Goal: Information Seeking & Learning: Learn about a topic

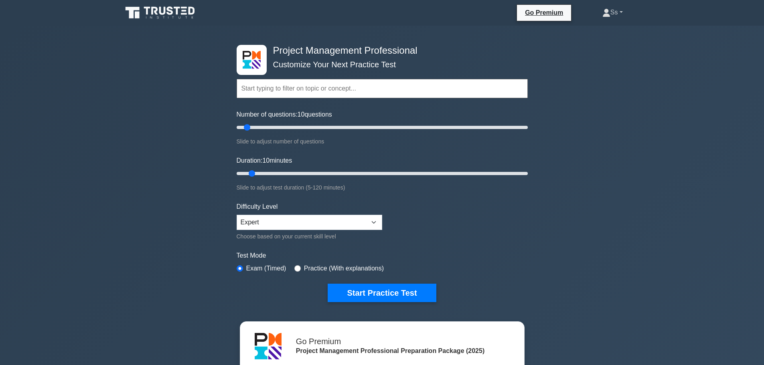
click at [618, 14] on link "Ss" at bounding box center [612, 12] width 59 height 16
click at [610, 142] on div "Project Management Professional Customize Your Next Practice Test Topics Scope …" at bounding box center [382, 270] width 764 height 489
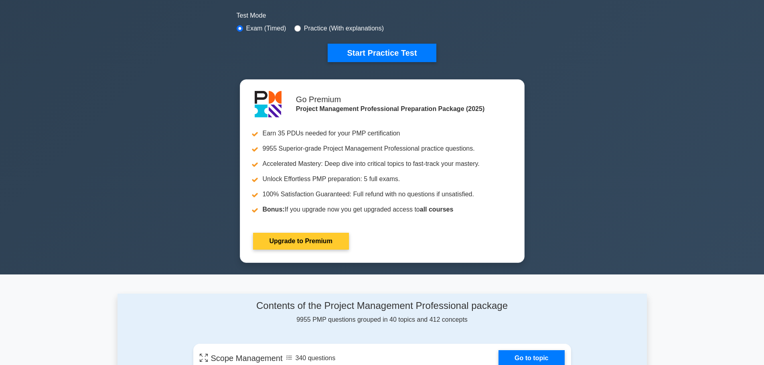
scroll to position [241, 0]
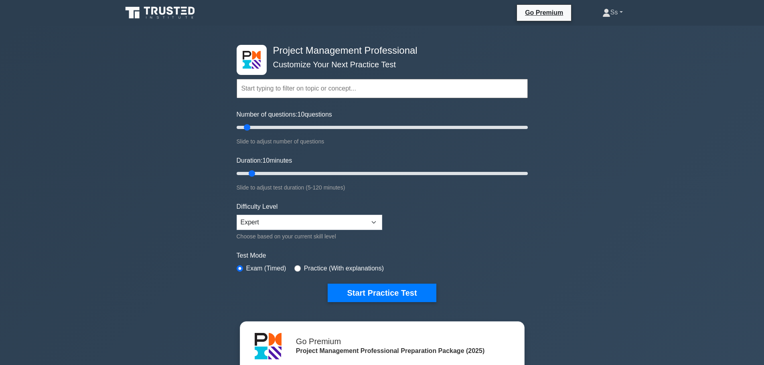
click at [616, 14] on link "Ss" at bounding box center [612, 12] width 59 height 16
click at [605, 29] on link "Profile" at bounding box center [615, 31] width 63 height 13
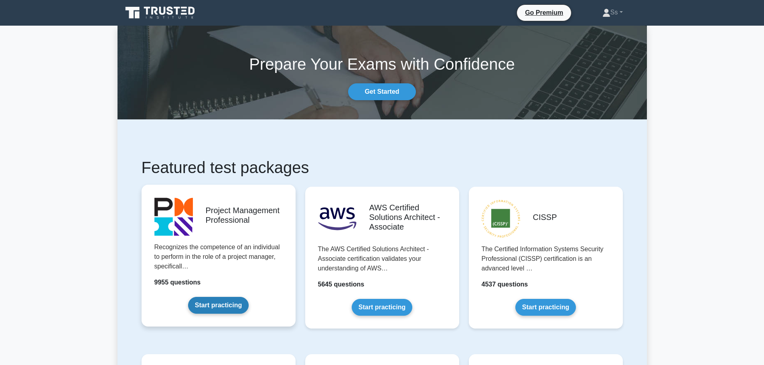
click at [235, 298] on link "Start practicing" at bounding box center [218, 305] width 61 height 17
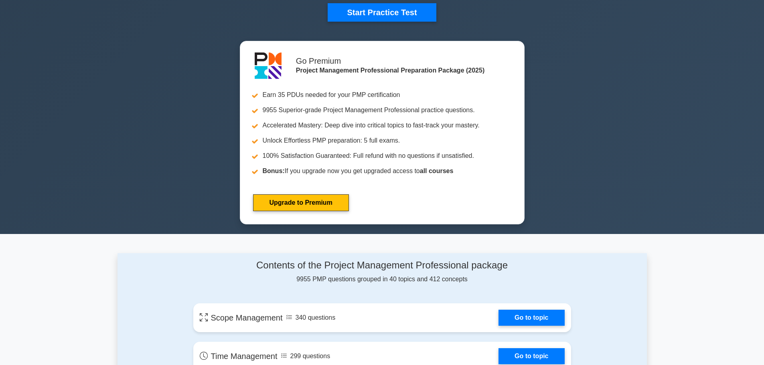
scroll to position [80, 0]
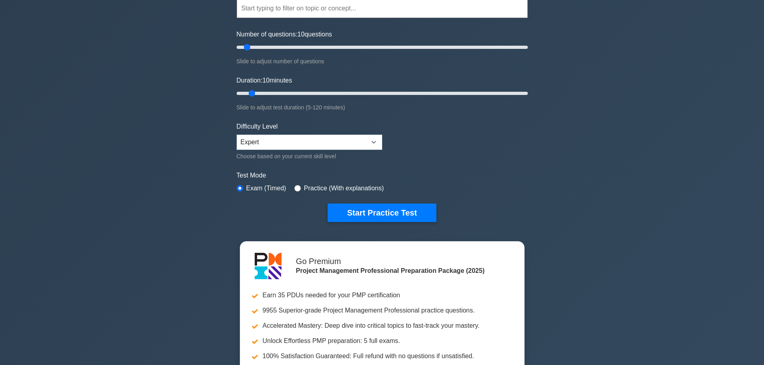
click at [354, 191] on label "Practice (With explanations)" at bounding box center [344, 189] width 80 height 10
click at [354, 185] on label "Practice (With explanations)" at bounding box center [344, 189] width 80 height 10
click at [350, 184] on label "Practice (With explanations)" at bounding box center [344, 189] width 80 height 10
click at [304, 188] on label "Practice (With explanations)" at bounding box center [344, 189] width 80 height 10
click at [298, 188] on input "radio" at bounding box center [297, 188] width 6 height 6
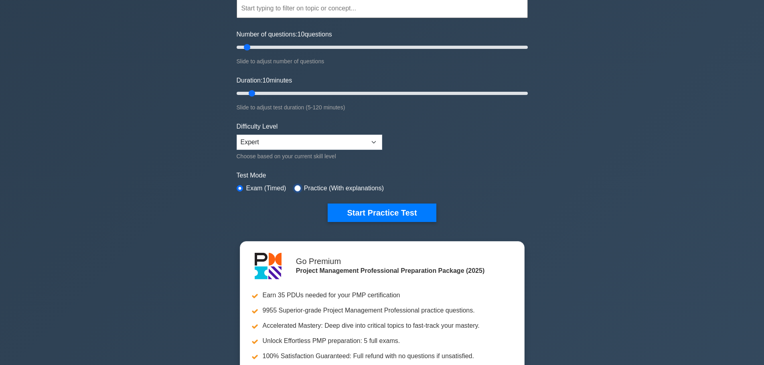
radio input "true"
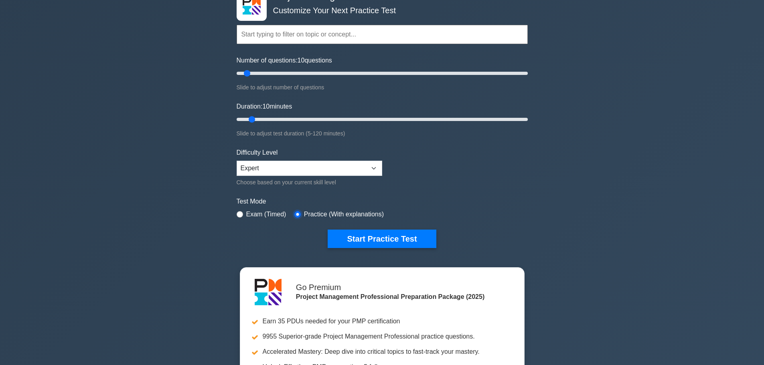
scroll to position [40, 0]
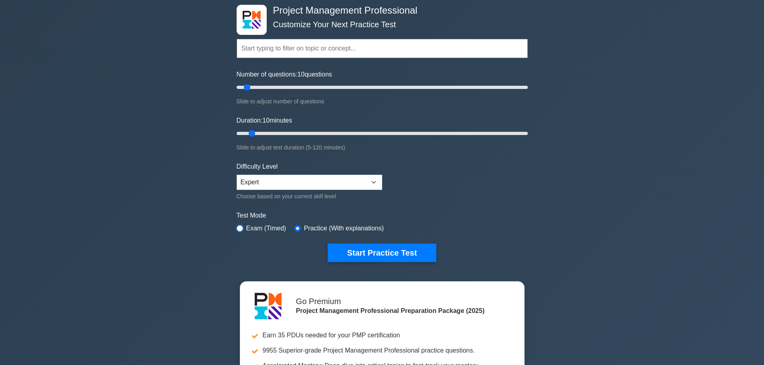
click at [242, 229] on input "radio" at bounding box center [240, 228] width 6 height 6
radio input "true"
drag, startPoint x: 249, startPoint y: 87, endPoint x: 531, endPoint y: 87, distance: 281.1
type input "200"
click at [528, 87] on input "Number of questions: 200 questions" at bounding box center [382, 88] width 291 height 10
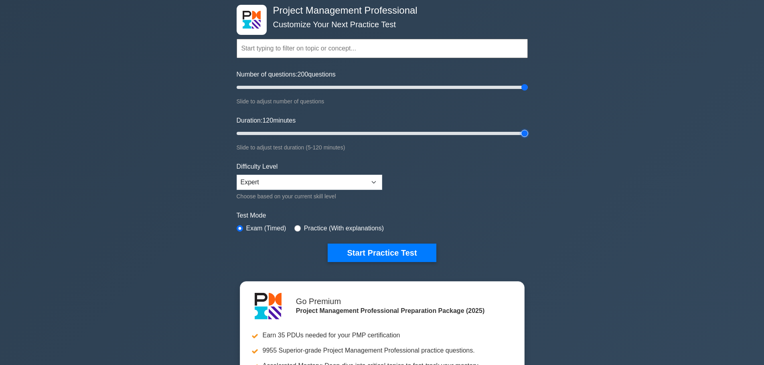
drag, startPoint x: 253, startPoint y: 131, endPoint x: 539, endPoint y: 130, distance: 285.2
type input "120"
click at [528, 130] on input "Duration: 120 minutes" at bounding box center [382, 134] width 291 height 10
click at [294, 230] on input "radio" at bounding box center [297, 228] width 6 height 6
radio input "true"
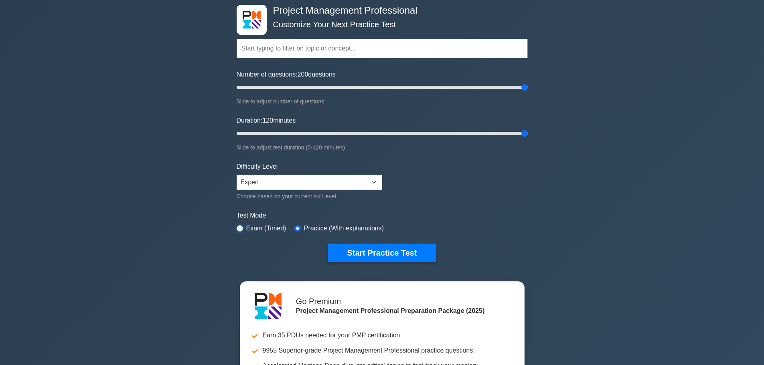
click at [241, 227] on input "radio" at bounding box center [240, 228] width 6 height 6
radio input "true"
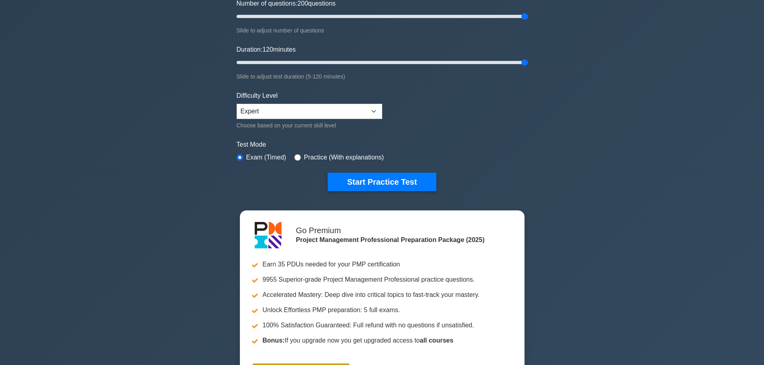
scroll to position [120, 0]
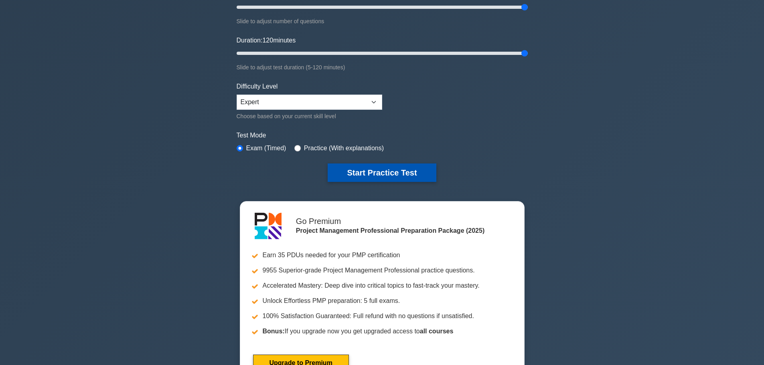
click at [409, 170] on button "Start Practice Test" at bounding box center [382, 173] width 108 height 18
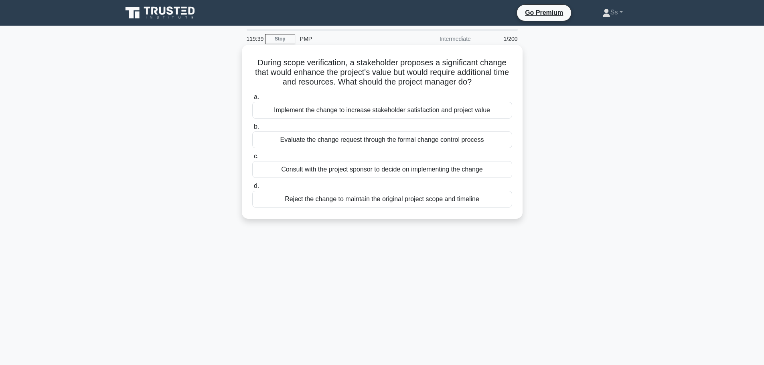
click at [392, 142] on div "Evaluate the change request through the formal change control process" at bounding box center [382, 140] width 260 height 17
click at [252, 130] on input "b. Evaluate the change request through the formal change control process" at bounding box center [252, 126] width 0 height 5
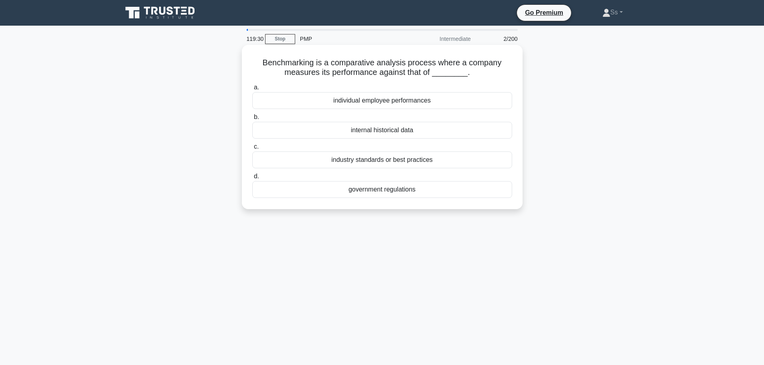
click at [435, 158] on div "industry standards or best practices" at bounding box center [382, 160] width 260 height 17
click at [252, 150] on input "c. industry standards or best practices" at bounding box center [252, 146] width 0 height 5
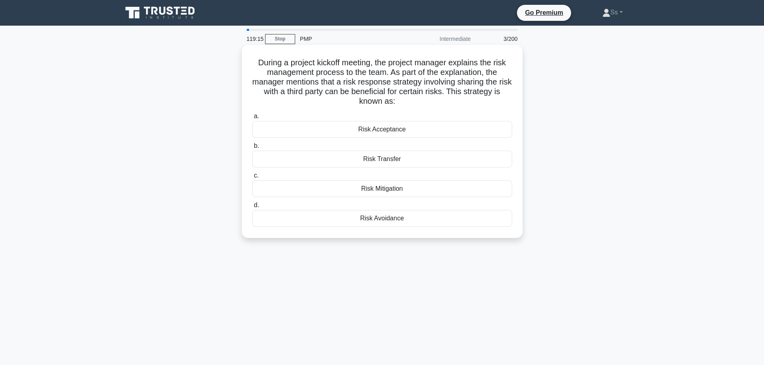
click at [422, 162] on div "Risk Transfer" at bounding box center [382, 159] width 260 height 17
click at [252, 149] on input "b. Risk Transfer" at bounding box center [252, 146] width 0 height 5
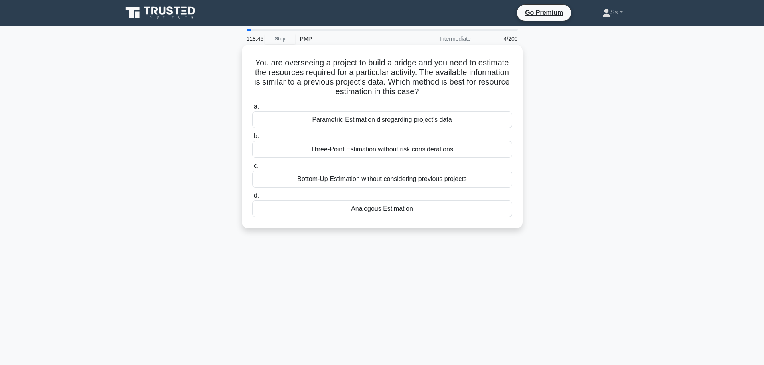
click at [394, 211] on div "Analogous Estimation" at bounding box center [382, 209] width 260 height 17
click at [252, 199] on input "d. Analogous Estimation" at bounding box center [252, 195] width 0 height 5
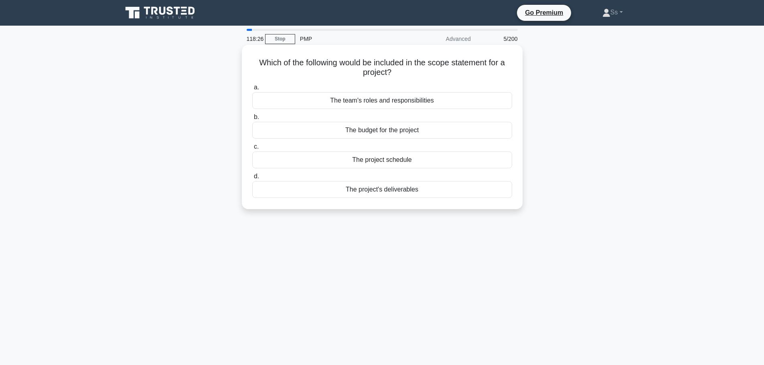
click at [434, 195] on div "The project's deliverables" at bounding box center [382, 189] width 260 height 17
click at [252, 179] on input "d. The project's deliverables" at bounding box center [252, 176] width 0 height 5
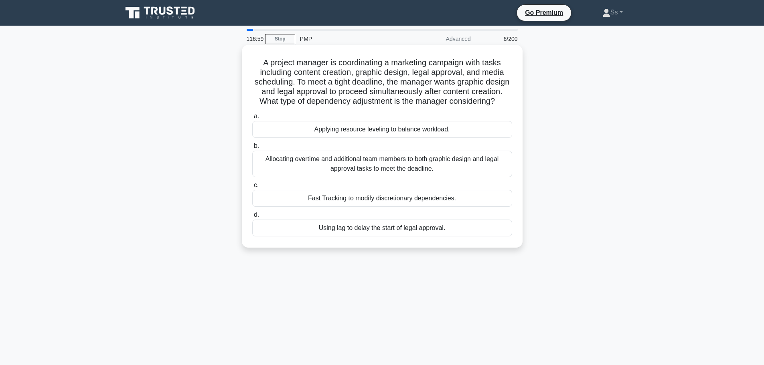
click at [466, 207] on div "Fast Tracking to modify discretionary dependencies." at bounding box center [382, 198] width 260 height 17
click at [252, 188] on input "c. Fast Tracking to modify discretionary dependencies." at bounding box center [252, 185] width 0 height 5
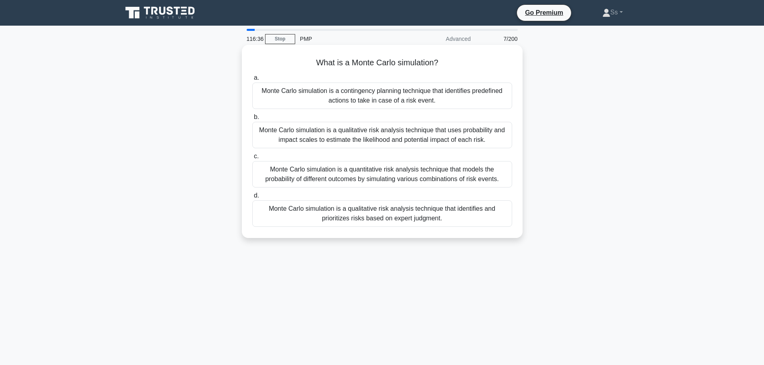
click at [363, 170] on div "Monte Carlo simulation is a quantitative risk analysis technique that models th…" at bounding box center [382, 174] width 260 height 26
click at [252, 159] on input "c. Monte Carlo simulation is a quantitative risk analysis technique that models…" at bounding box center [252, 156] width 0 height 5
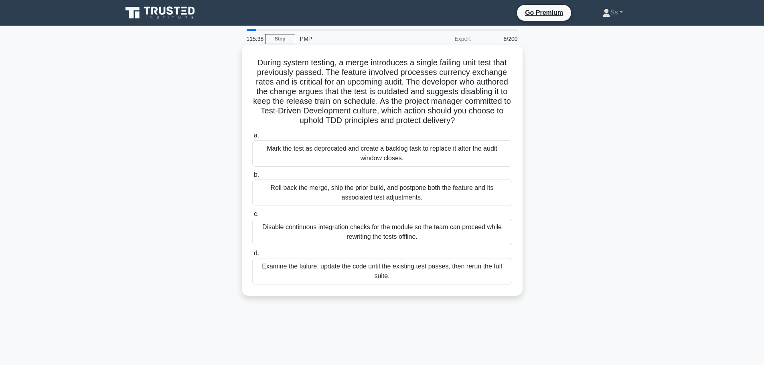
click at [420, 270] on div "Examine the failure, update the code until the existing test passes, then rerun…" at bounding box center [382, 271] width 260 height 26
click at [252, 256] on input "d. Examine the failure, update the code until the existing test passes, then re…" at bounding box center [252, 253] width 0 height 5
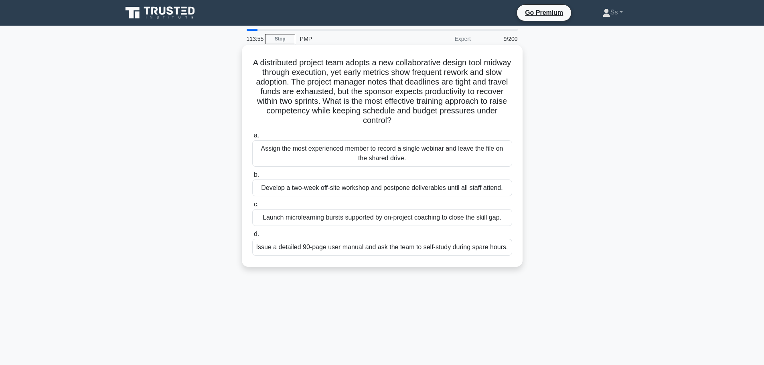
click at [372, 219] on div "Launch microlearning bursts supported by on-project coaching to close the skill…" at bounding box center [382, 217] width 260 height 17
click at [252, 207] on input "c. Launch microlearning bursts supported by on-project coaching to close the sk…" at bounding box center [252, 204] width 0 height 5
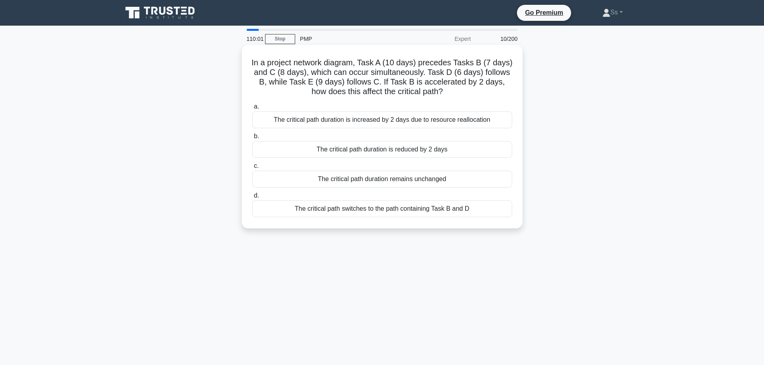
click at [379, 185] on div "The critical path duration remains unchanged" at bounding box center [382, 179] width 260 height 17
click at [252, 169] on input "c. The critical path duration remains unchanged" at bounding box center [252, 166] width 0 height 5
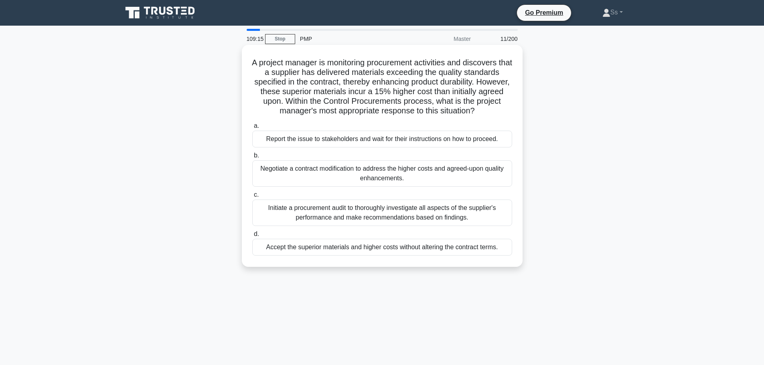
click at [391, 170] on div "Negotiate a contract modification to address the higher costs and agreed-upon q…" at bounding box center [382, 173] width 260 height 26
click at [252, 158] on input "b. Negotiate a contract modification to address the higher costs and agreed-upo…" at bounding box center [252, 155] width 0 height 5
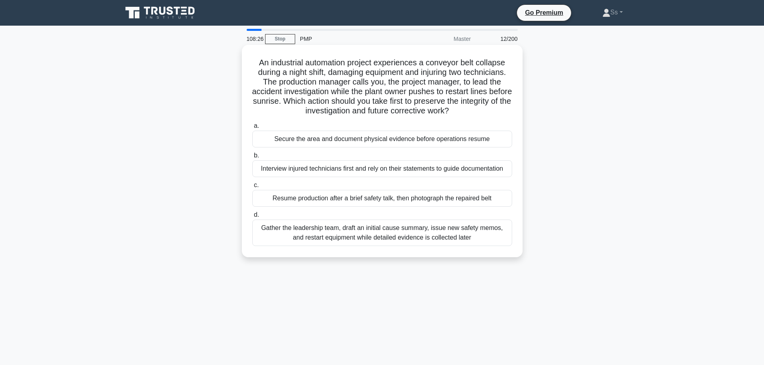
click at [427, 142] on div "Secure the area and document physical evidence before operations resume" at bounding box center [382, 139] width 260 height 17
click at [252, 129] on input "a. Secure the area and document physical evidence before operations resume" at bounding box center [252, 126] width 0 height 5
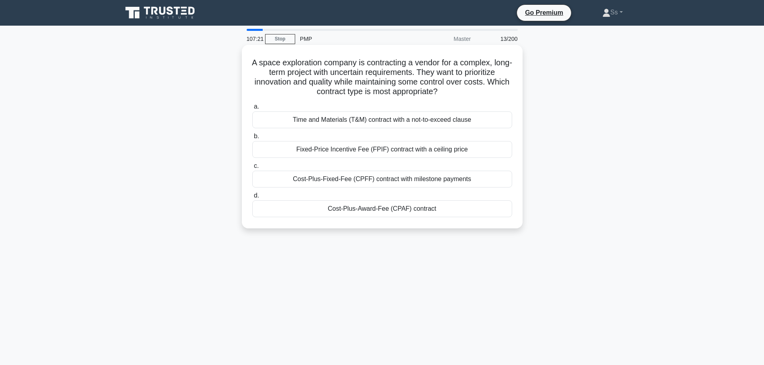
click at [432, 119] on div "Time and Materials (T&M) contract with a not-to-exceed clause" at bounding box center [382, 119] width 260 height 17
click at [252, 109] on input "a. Time and Materials (T&M) contract with a not-to-exceed clause" at bounding box center [252, 106] width 0 height 5
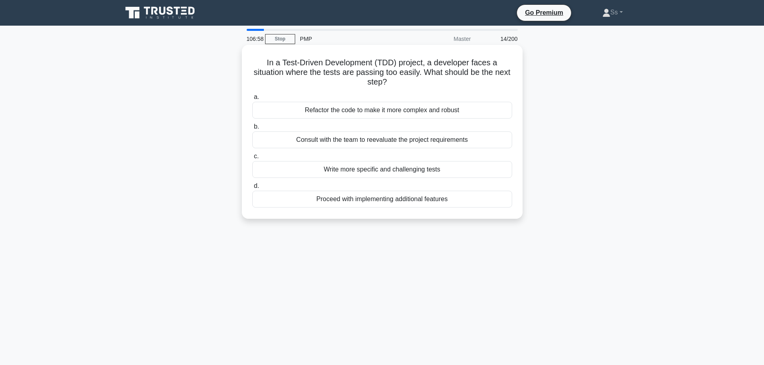
drag, startPoint x: 263, startPoint y: 65, endPoint x: 398, endPoint y: 85, distance: 136.2
click at [398, 85] on h5 "In a Test-Driven Development (TDD) project, a developer faces a situation where…" at bounding box center [381, 73] width 261 height 30
copy h5 "In a Test-Driven Development (TDD) project, a developer faces a situation where…"
click at [363, 168] on div "Write more specific and challenging tests" at bounding box center [382, 169] width 260 height 17
click at [252, 159] on input "c. Write more specific and challenging tests" at bounding box center [252, 156] width 0 height 5
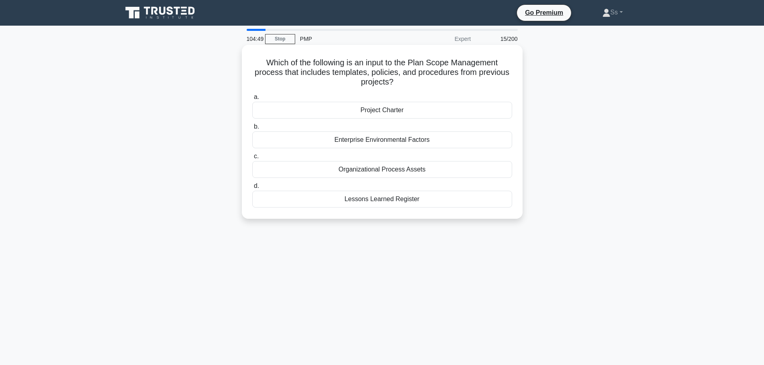
click at [465, 170] on div "Organizational Process Assets" at bounding box center [382, 169] width 260 height 17
click at [252, 159] on input "c. Organizational Process Assets" at bounding box center [252, 156] width 0 height 5
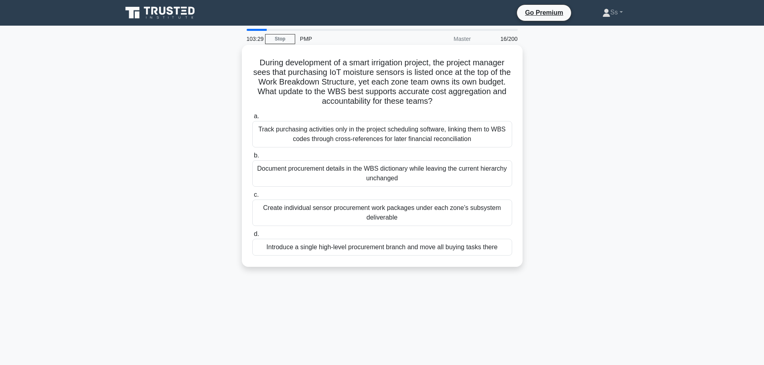
click at [398, 205] on div "Create individual sensor procurement work packages under each zone’s subsystem …" at bounding box center [382, 213] width 260 height 26
click at [252, 198] on input "c. Create individual sensor procurement work packages under each zone’s subsyst…" at bounding box center [252, 195] width 0 height 5
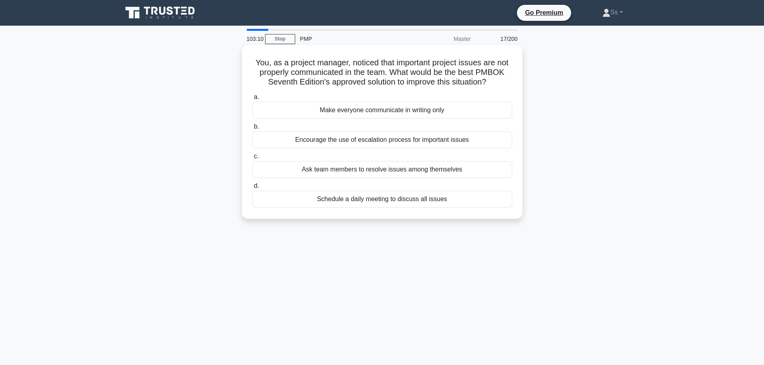
click at [433, 203] on div "Schedule a daily meeting to discuss all issues" at bounding box center [382, 199] width 260 height 17
click at [252, 189] on input "d. Schedule a daily meeting to discuss all issues" at bounding box center [252, 186] width 0 height 5
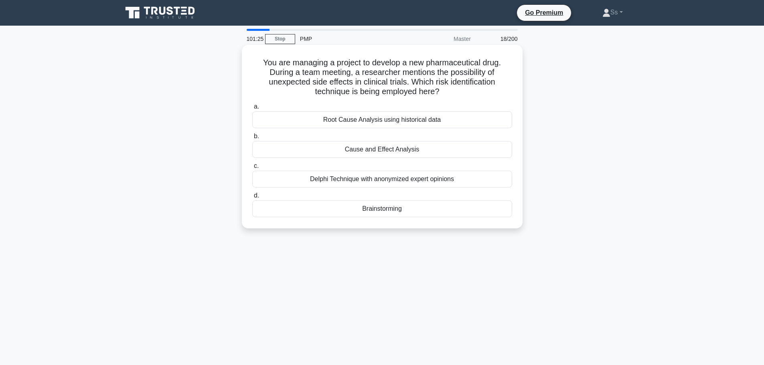
click at [411, 152] on div "Cause and Effect Analysis" at bounding box center [382, 149] width 260 height 17
click at [252, 139] on input "b. Cause and Effect Analysis" at bounding box center [252, 136] width 0 height 5
click at [407, 208] on div "Cost-Plus Incentive Fee Contract" at bounding box center [382, 209] width 260 height 17
click at [252, 199] on input "d. Cost-Plus Incentive Fee Contract" at bounding box center [252, 195] width 0 height 5
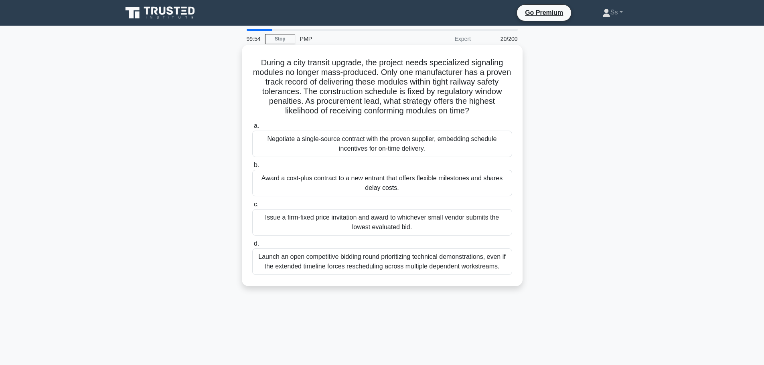
click at [322, 143] on div "Negotiate a single-source contract with the proven supplier, embedding schedule…" at bounding box center [382, 144] width 260 height 26
click at [252, 129] on input "a. Negotiate a single-source contract with the proven supplier, embedding sched…" at bounding box center [252, 126] width 0 height 5
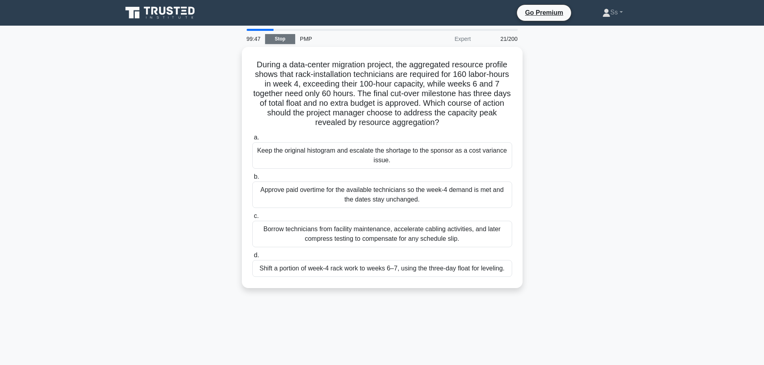
click at [290, 37] on link "Stop" at bounding box center [280, 39] width 30 height 10
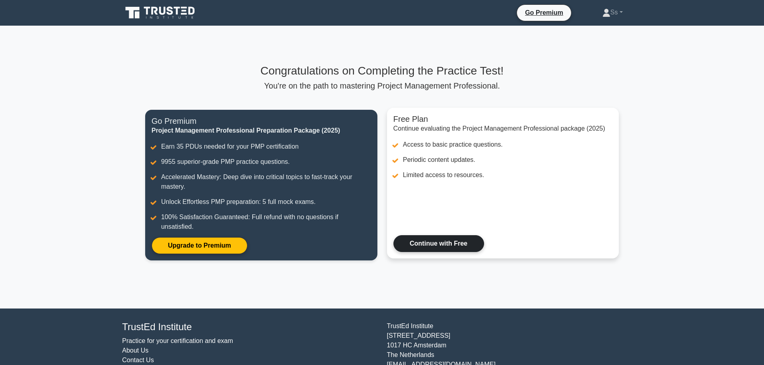
click at [460, 243] on link "Continue with Free" at bounding box center [438, 243] width 91 height 17
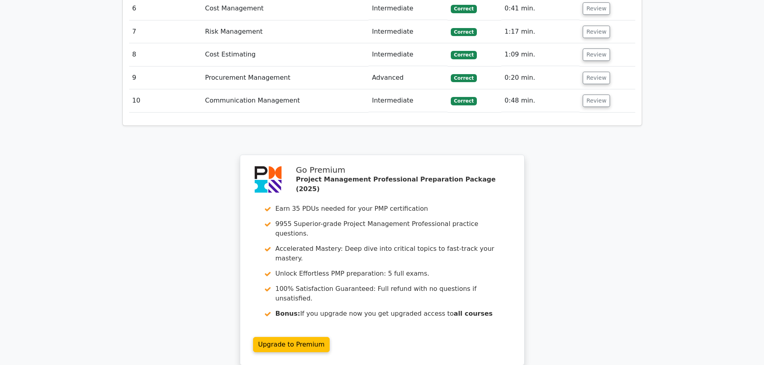
scroll to position [1383, 0]
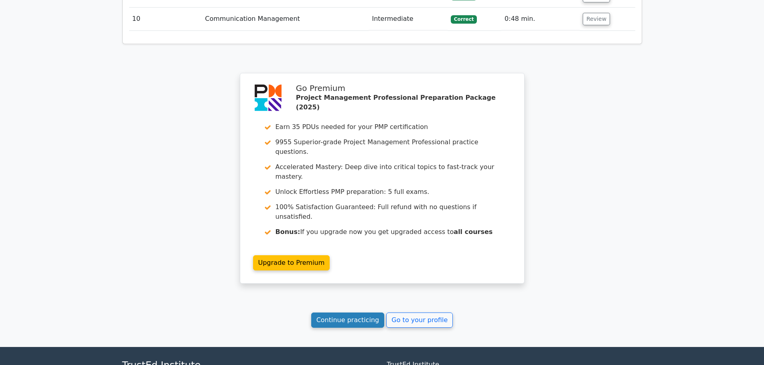
click at [354, 313] on link "Continue practicing" at bounding box center [347, 320] width 73 height 15
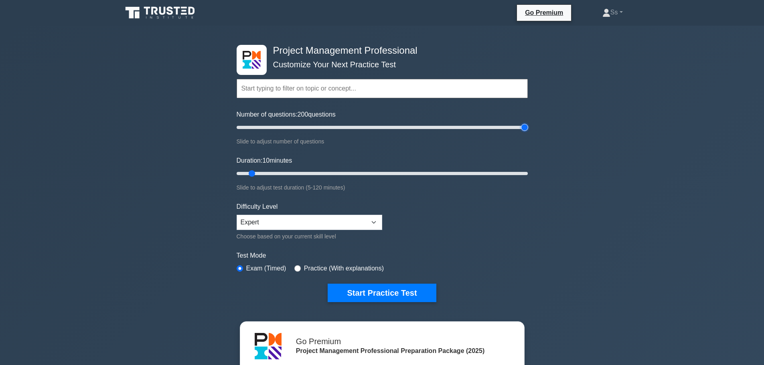
drag, startPoint x: 248, startPoint y: 128, endPoint x: 538, endPoint y: 134, distance: 290.4
type input "200"
click at [528, 132] on input "Number of questions: 200 questions" at bounding box center [382, 128] width 291 height 10
drag, startPoint x: 253, startPoint y: 172, endPoint x: 542, endPoint y: 177, distance: 288.8
type input "120"
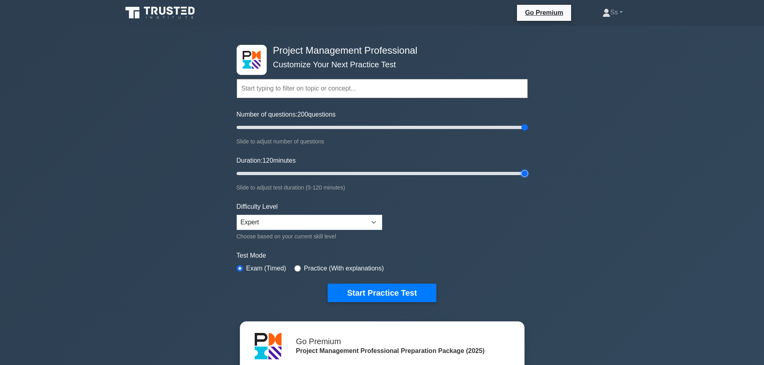
click at [528, 177] on input "Duration: 120 minutes" at bounding box center [382, 174] width 291 height 10
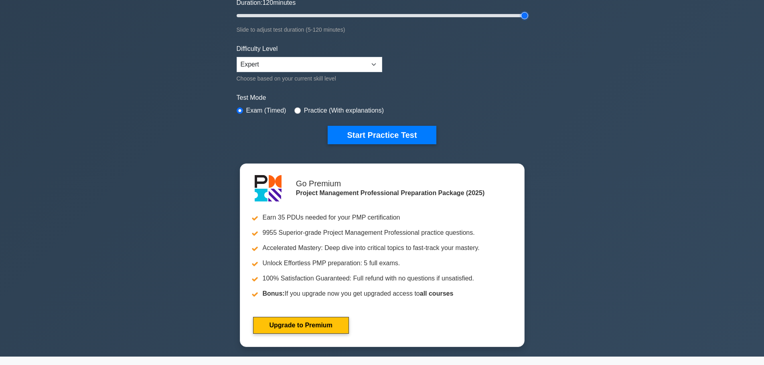
scroll to position [160, 0]
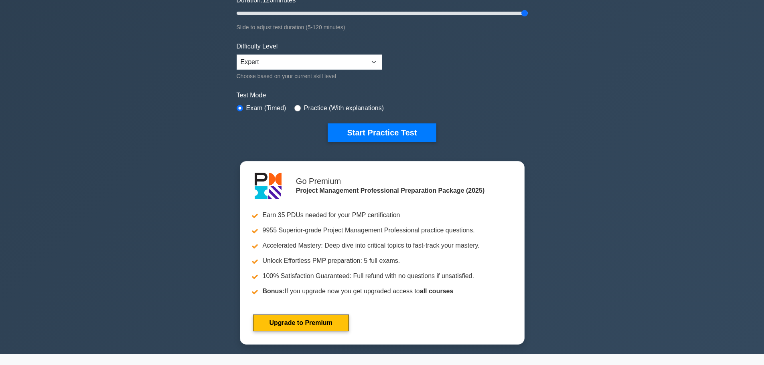
click at [328, 103] on label "Practice (With explanations)" at bounding box center [344, 108] width 80 height 10
click at [315, 109] on label "Practice (With explanations)" at bounding box center [344, 108] width 80 height 10
click at [294, 109] on input "radio" at bounding box center [297, 108] width 6 height 6
radio input "true"
click at [402, 132] on button "Start Practice Test" at bounding box center [382, 133] width 108 height 18
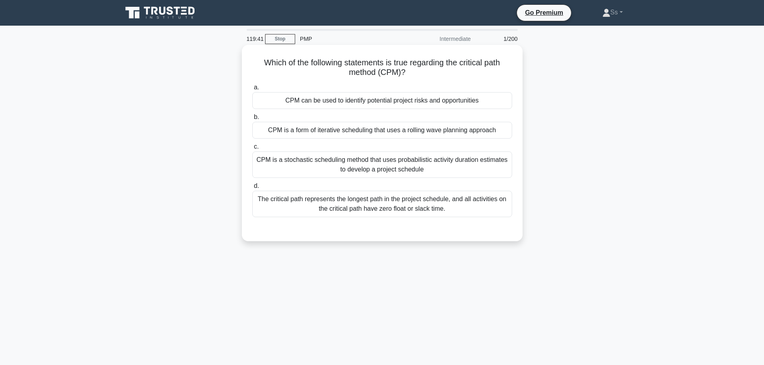
click at [414, 217] on div "The critical path represents the longest path in the project schedule, and all …" at bounding box center [382, 204] width 260 height 26
click at [252, 189] on input "d. The critical path represents the longest path in the project schedule, and a…" at bounding box center [252, 186] width 0 height 5
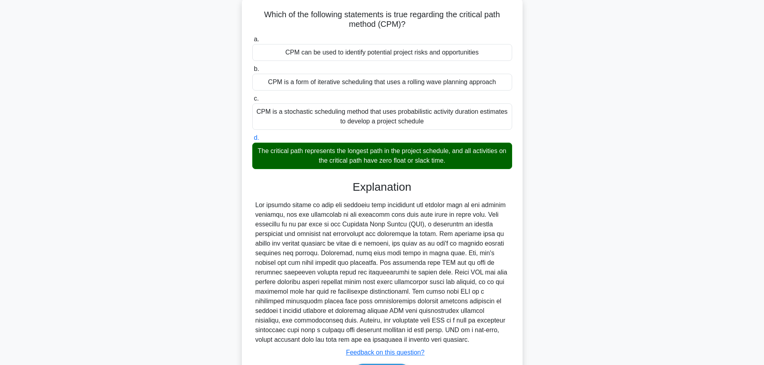
scroll to position [101, 0]
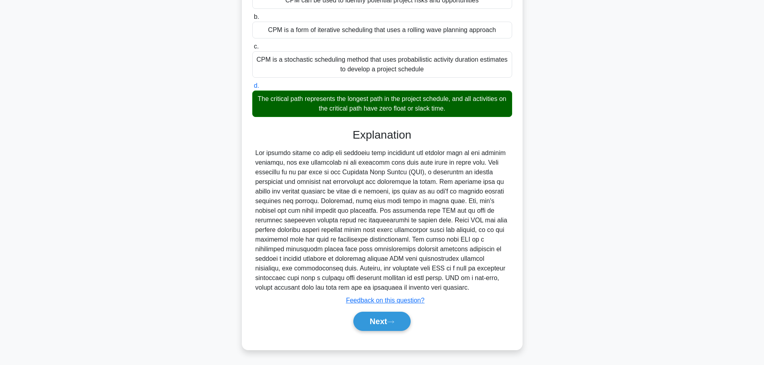
drag, startPoint x: 399, startPoint y: 320, endPoint x: 430, endPoint y: 308, distance: 32.6
click at [399, 320] on button "Next" at bounding box center [381, 321] width 57 height 19
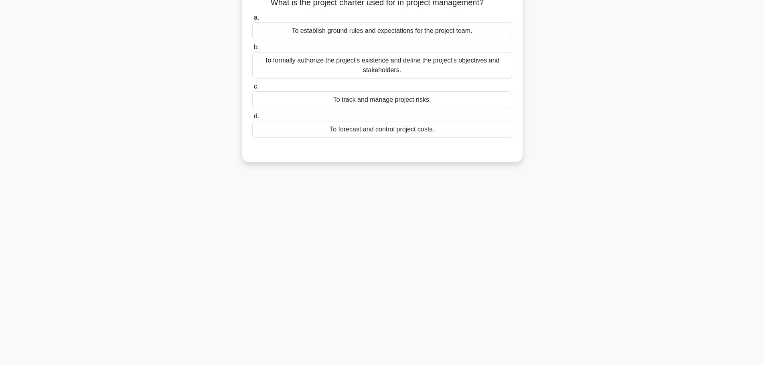
scroll to position [0, 0]
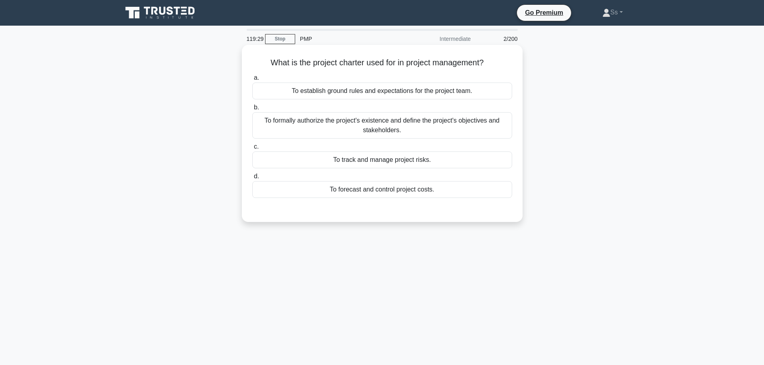
click at [460, 128] on div "To formally authorize the project's existence and define the project's objectiv…" at bounding box center [382, 125] width 260 height 26
click at [252, 110] on input "b. To formally authorize the project's existence and define the project's objec…" at bounding box center [252, 107] width 0 height 5
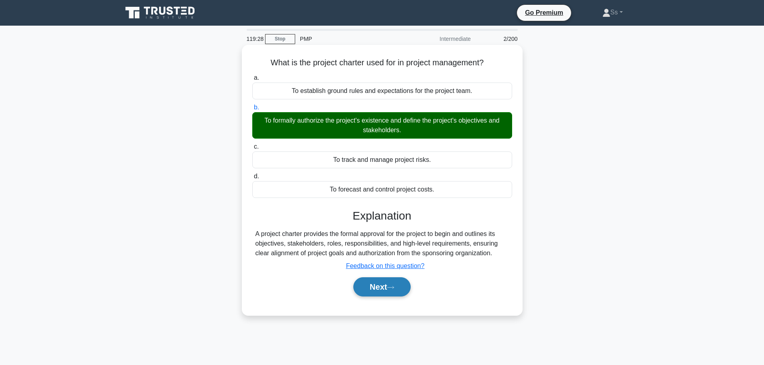
click at [388, 296] on button "Next" at bounding box center [381, 287] width 57 height 19
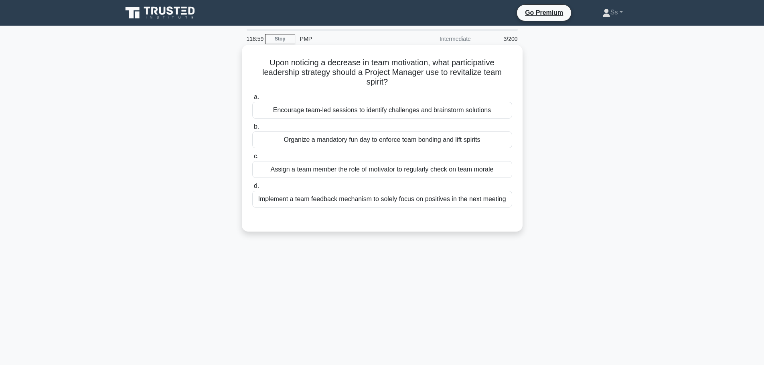
click at [490, 146] on div "Organize a mandatory fun day to enforce team bonding and lift spirits" at bounding box center [382, 140] width 260 height 17
click at [252, 130] on input "b. Organize a mandatory fun day to enforce team bonding and lift spirits" at bounding box center [252, 126] width 0 height 5
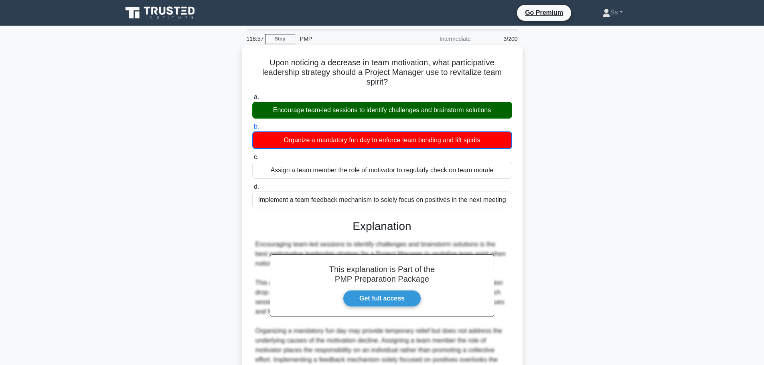
click at [482, 110] on div "Encourage team-led sessions to identify challenges and brainstorm solutions" at bounding box center [382, 110] width 260 height 17
click at [252, 100] on input "a. Encourage team-led sessions to identify challenges and brainstorm solutions" at bounding box center [252, 97] width 0 height 5
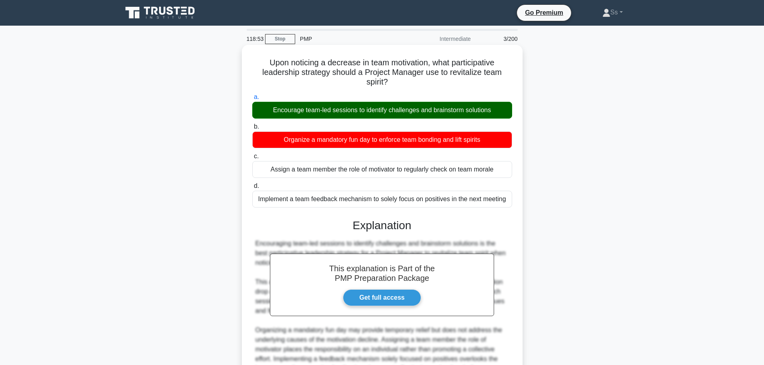
scroll to position [91, 0]
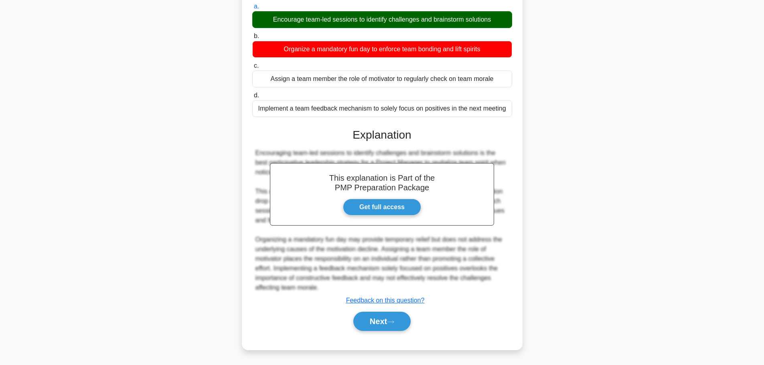
drag, startPoint x: 392, startPoint y: 319, endPoint x: 480, endPoint y: 304, distance: 90.0
click at [394, 320] on button "Next" at bounding box center [381, 321] width 57 height 19
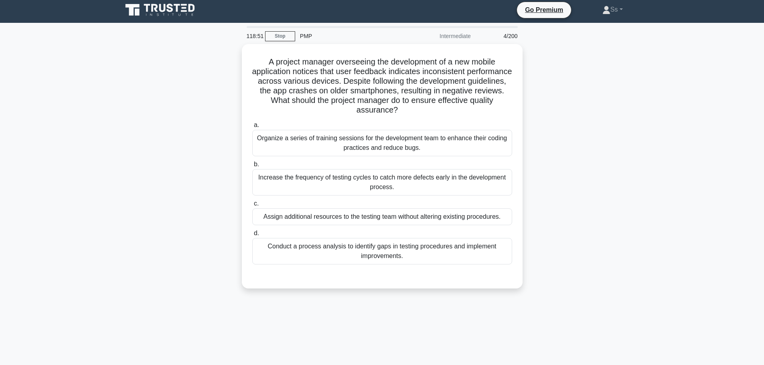
scroll to position [0, 0]
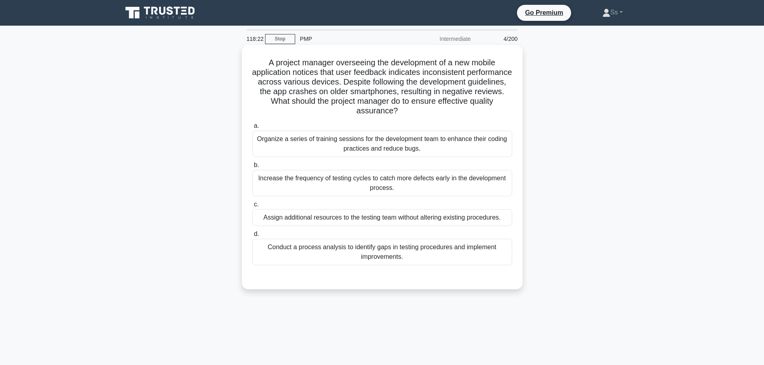
click at [392, 258] on div "Conduct a process analysis to identify gaps in testing procedures and implement…" at bounding box center [382, 252] width 260 height 26
click at [252, 237] on input "d. Conduct a process analysis to identify gaps in testing procedures and implem…" at bounding box center [252, 234] width 0 height 5
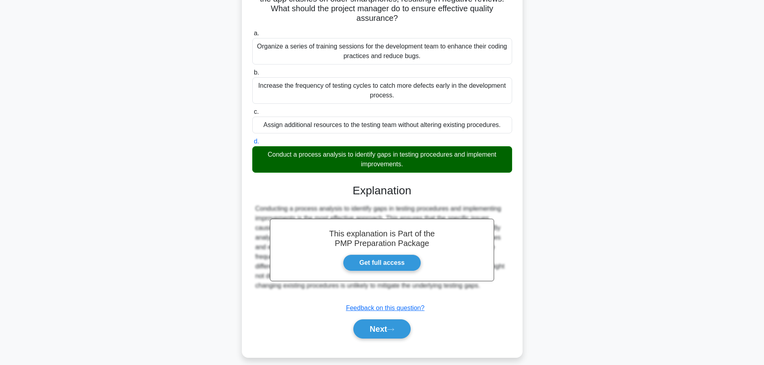
scroll to position [101, 0]
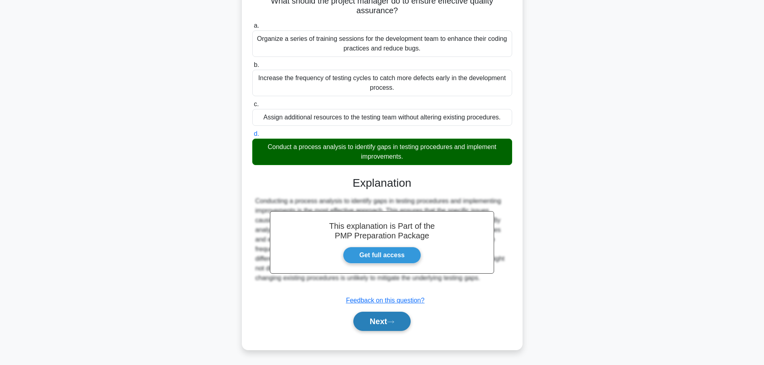
click at [384, 322] on button "Next" at bounding box center [381, 321] width 57 height 19
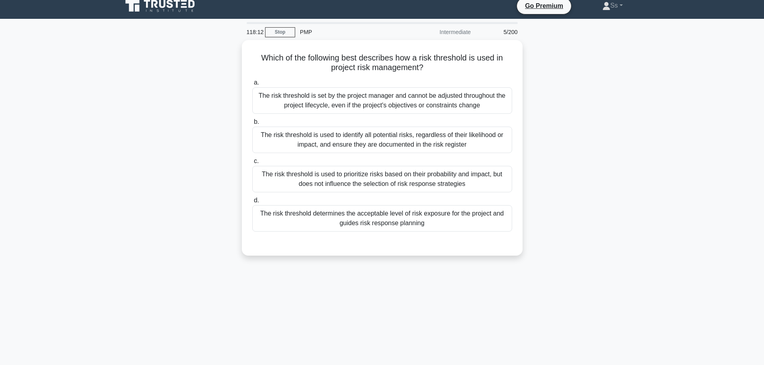
scroll to position [0, 0]
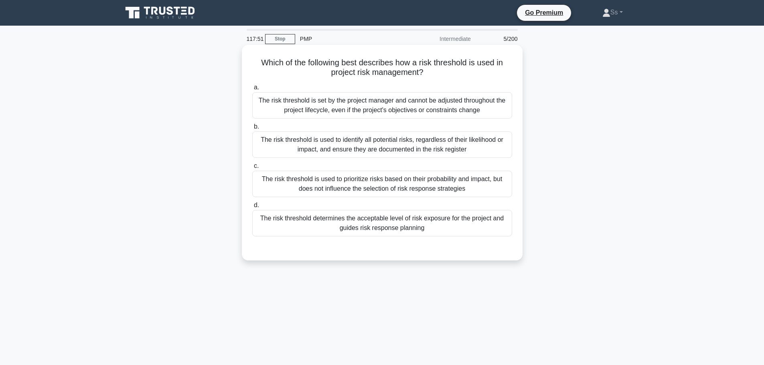
drag, startPoint x: 480, startPoint y: 223, endPoint x: 480, endPoint y: 227, distance: 4.8
click at [480, 223] on div "The risk threshold determines the acceptable level of risk exposure for the pro…" at bounding box center [382, 223] width 260 height 26
click at [252, 208] on input "d. The risk threshold determines the acceptable level of risk exposure for the …" at bounding box center [252, 205] width 0 height 5
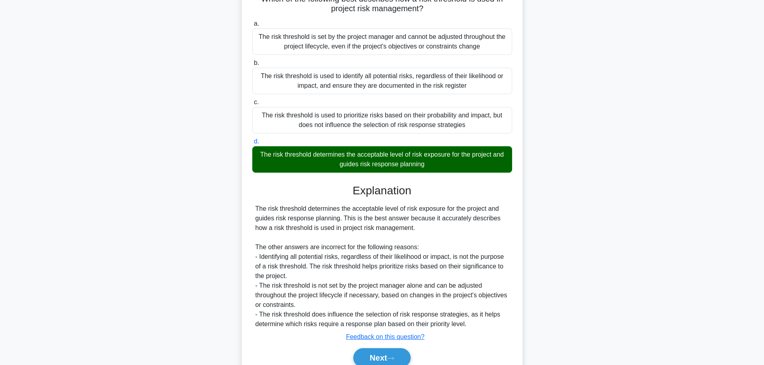
scroll to position [101, 0]
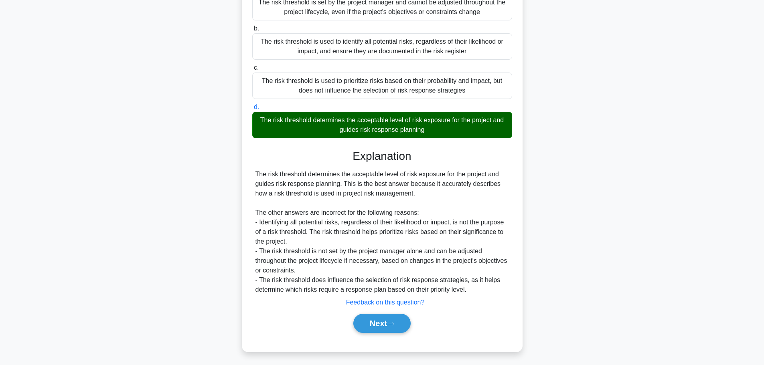
drag, startPoint x: 385, startPoint y: 321, endPoint x: 409, endPoint y: 313, distance: 25.1
click at [385, 322] on button "Next" at bounding box center [381, 323] width 57 height 19
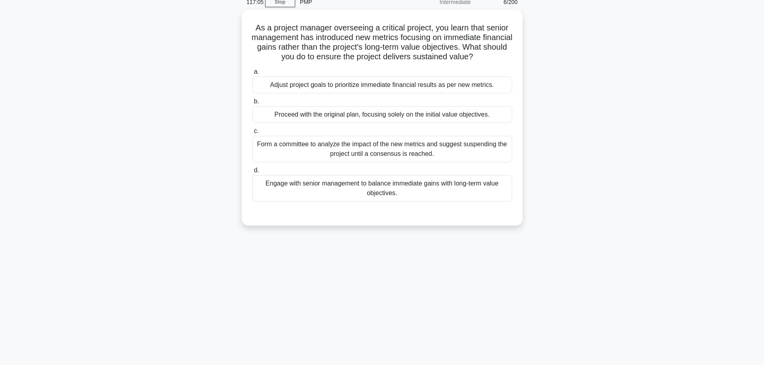
scroll to position [0, 0]
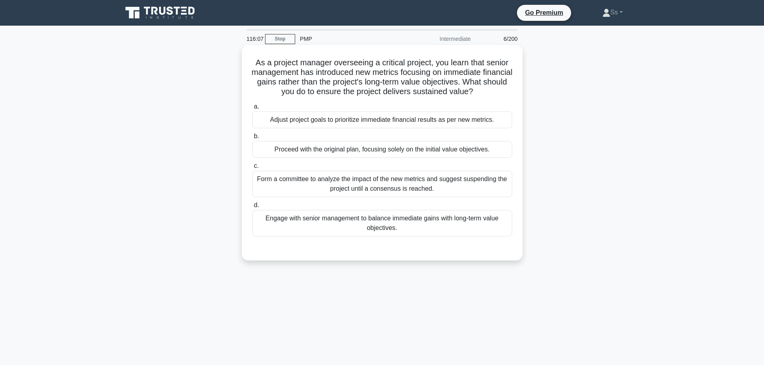
click at [449, 117] on div "Adjust project goals to prioritize immediate financial results as per new metri…" at bounding box center [382, 119] width 260 height 17
click at [252, 109] on input "a. Adjust project goals to prioritize immediate financial results as per new me…" at bounding box center [252, 106] width 0 height 5
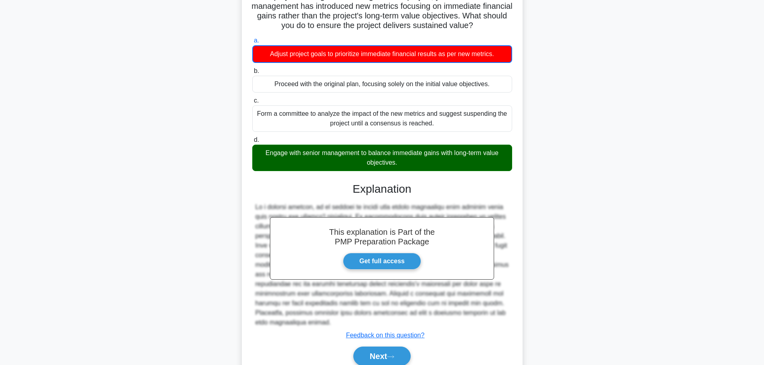
scroll to position [101, 0]
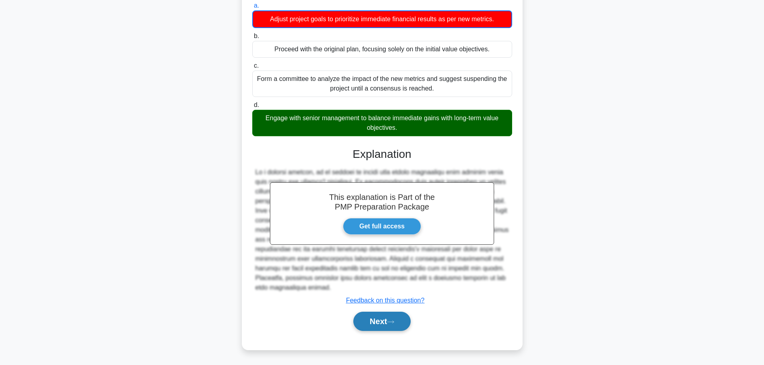
click at [383, 320] on button "Next" at bounding box center [381, 321] width 57 height 19
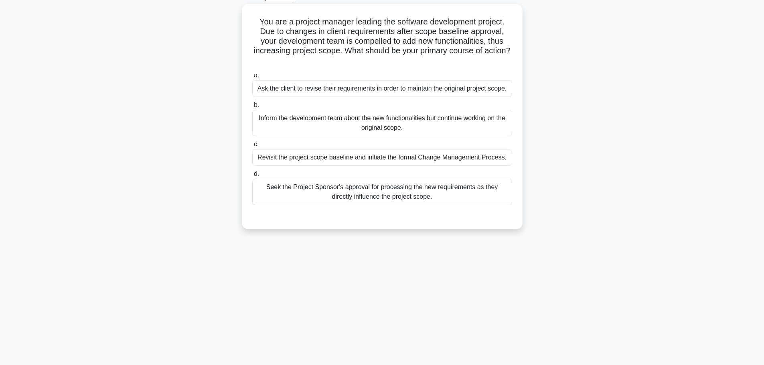
scroll to position [0, 0]
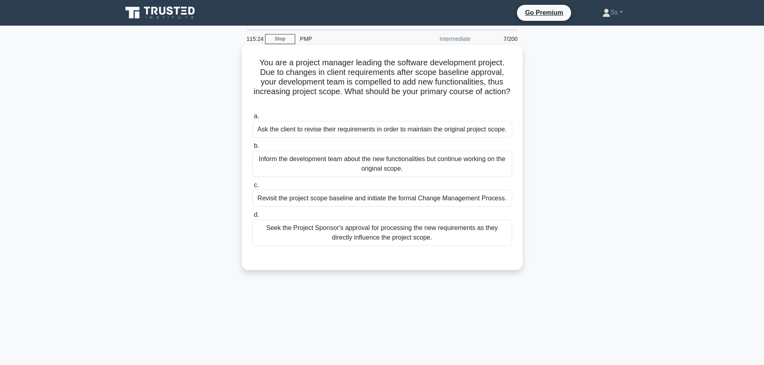
click at [459, 201] on div "Revisit the project scope baseline and initiate the formal Change Management Pr…" at bounding box center [382, 198] width 260 height 17
click at [252, 188] on input "c. Revisit the project scope baseline and initiate the formal Change Management…" at bounding box center [252, 185] width 0 height 5
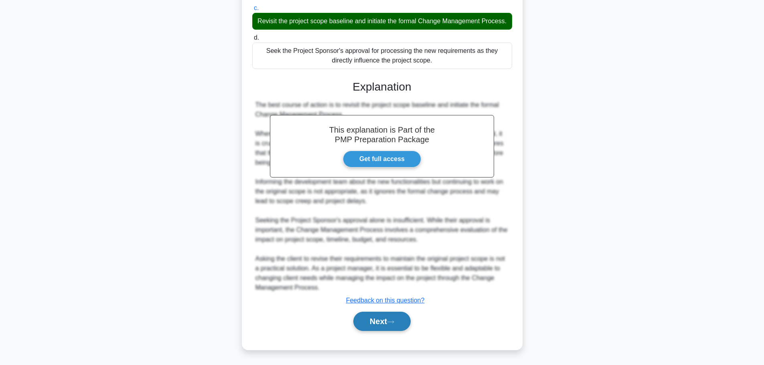
click at [386, 327] on button "Next" at bounding box center [381, 321] width 57 height 19
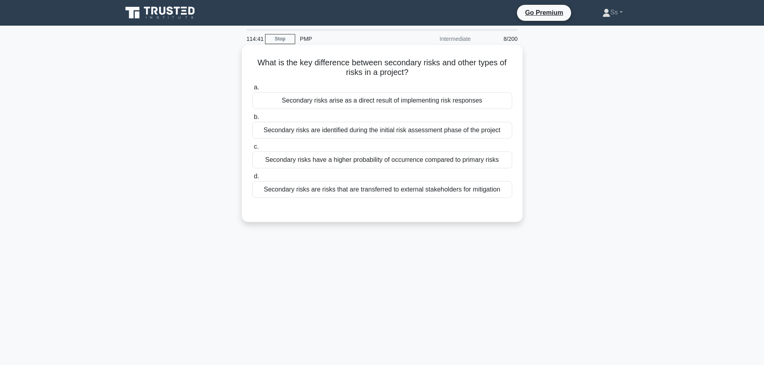
click at [470, 96] on div "Secondary risks arise as a direct result of implementing risk responses" at bounding box center [382, 100] width 260 height 17
click at [252, 90] on input "a. Secondary risks arise as a direct result of implementing risk responses" at bounding box center [252, 87] width 0 height 5
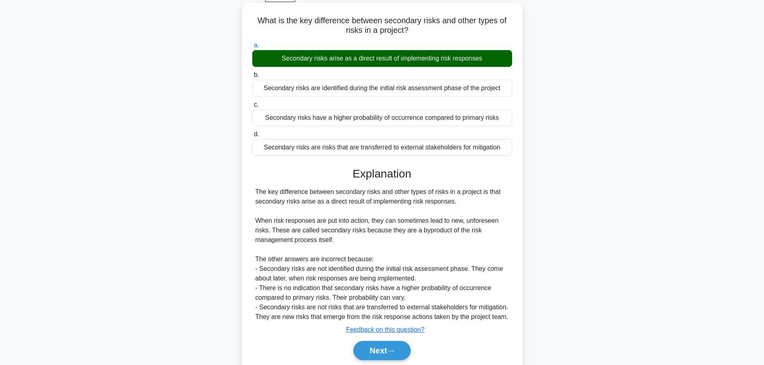
scroll to position [72, 0]
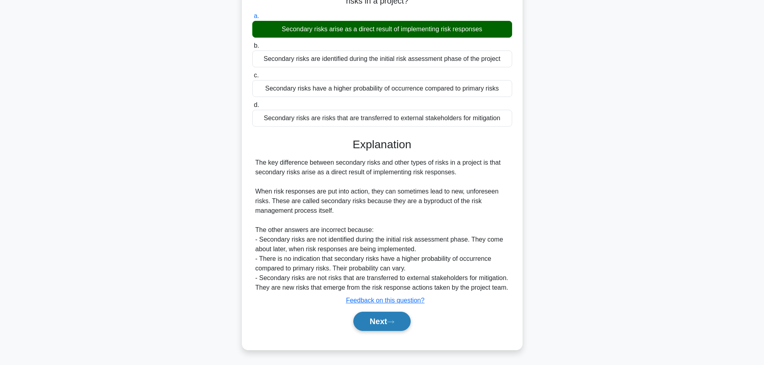
click at [394, 328] on button "Next" at bounding box center [381, 321] width 57 height 19
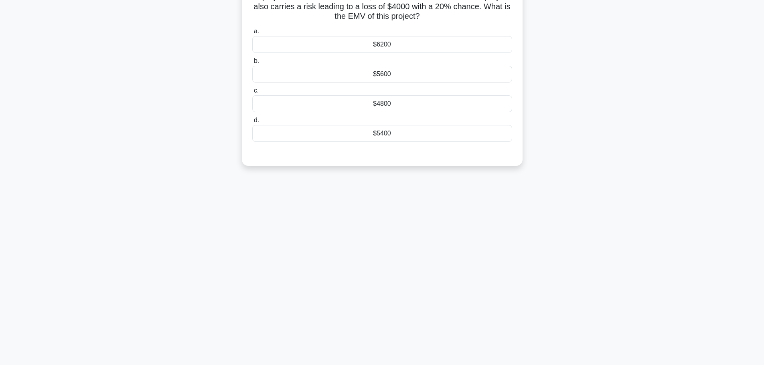
scroll to position [0, 0]
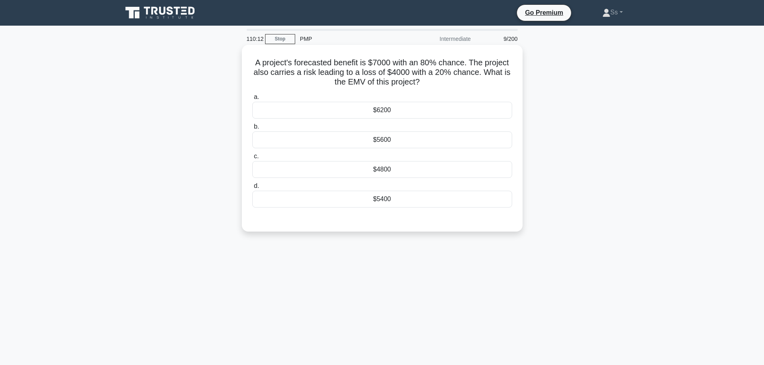
click at [505, 169] on div "$4800" at bounding box center [382, 169] width 260 height 17
click at [252, 159] on input "c. $4800" at bounding box center [252, 156] width 0 height 5
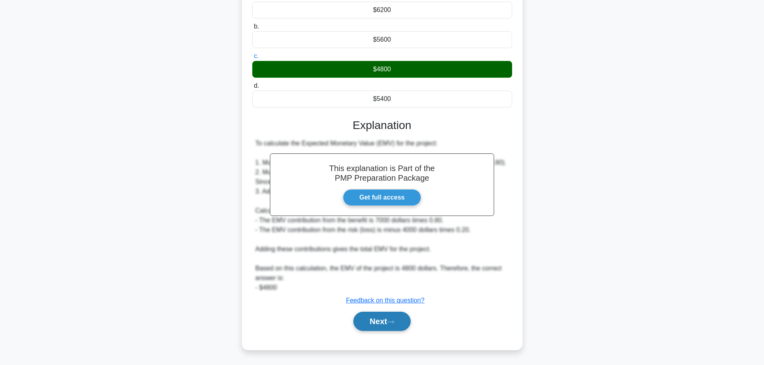
click at [381, 327] on button "Next" at bounding box center [381, 321] width 57 height 19
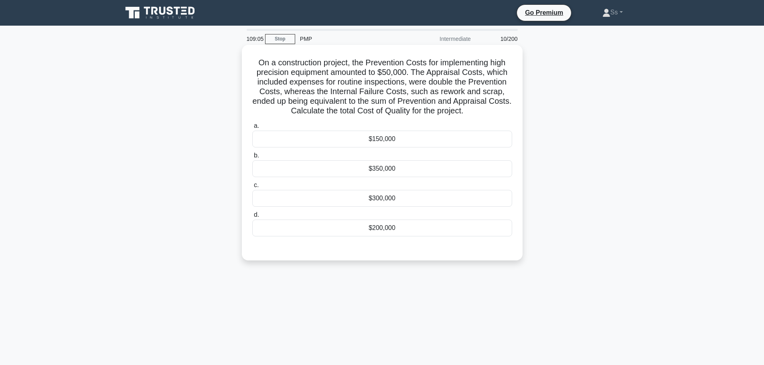
click at [420, 197] on div "$300,000" at bounding box center [382, 198] width 260 height 17
click at [252, 188] on input "c. $300,000" at bounding box center [252, 185] width 0 height 5
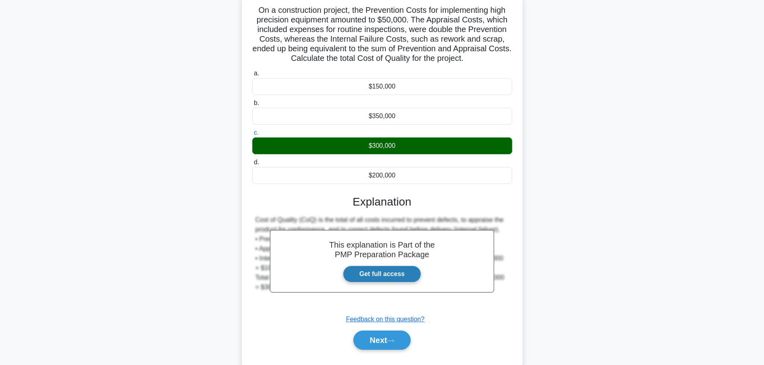
scroll to position [72, 0]
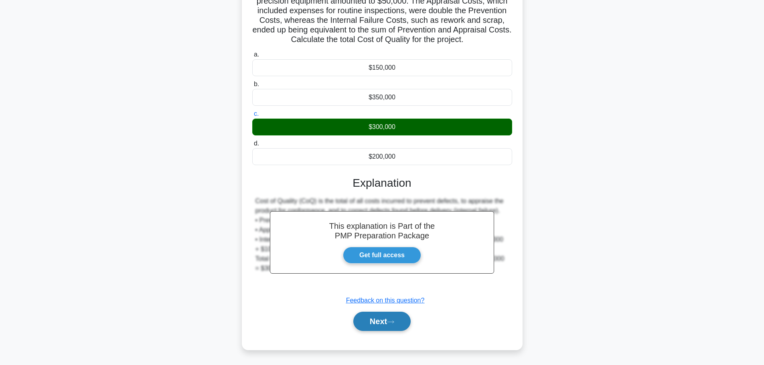
click at [397, 317] on button "Next" at bounding box center [381, 321] width 57 height 19
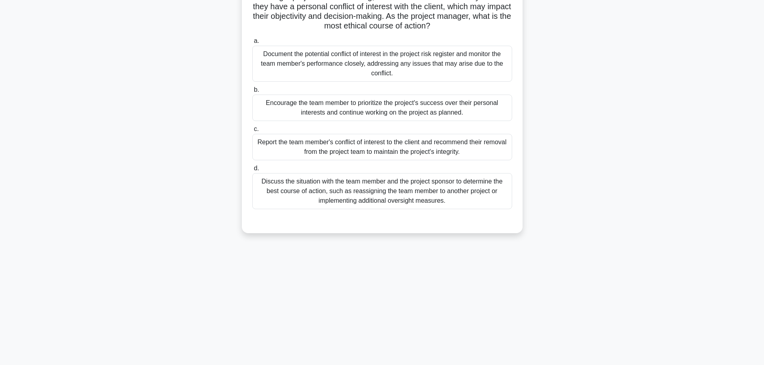
scroll to position [0, 0]
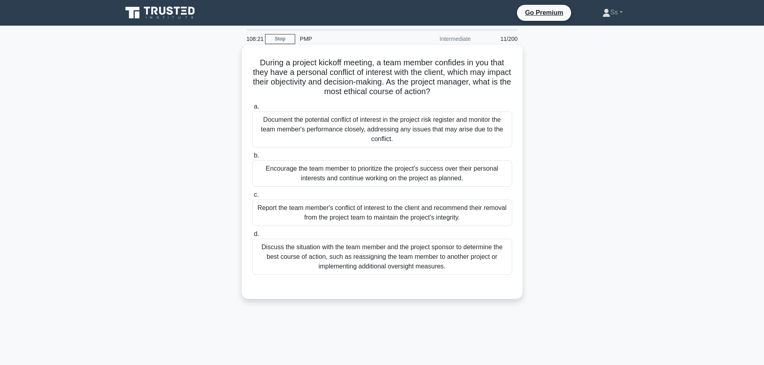
click at [385, 264] on div "Discuss the situation with the team member and the project sponsor to determine…" at bounding box center [382, 257] width 260 height 36
click at [252, 237] on input "d. Discuss the situation with the team member and the project sponsor to determ…" at bounding box center [252, 234] width 0 height 5
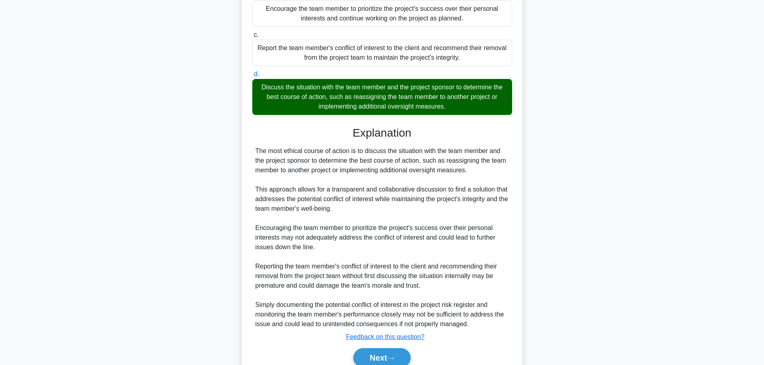
scroll to position [197, 0]
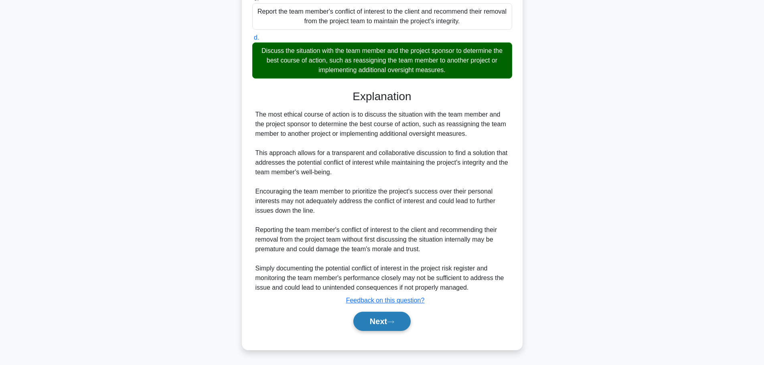
click at [394, 326] on button "Next" at bounding box center [381, 321] width 57 height 19
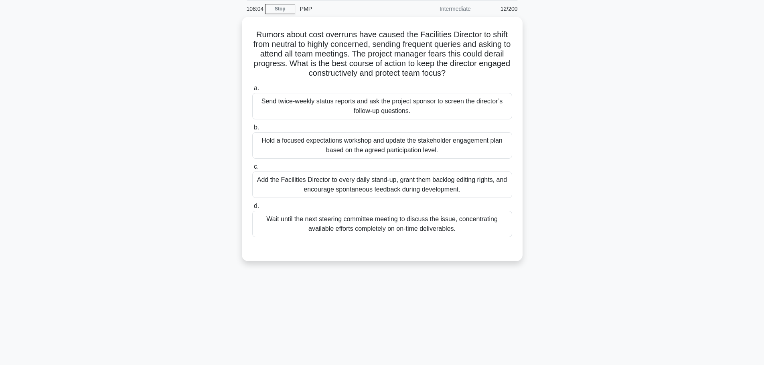
scroll to position [0, 0]
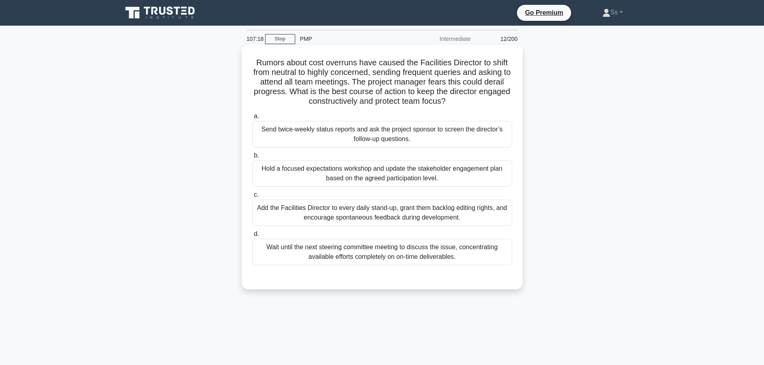
click at [444, 176] on div "Hold a focused expectations workshop and update the stakeholder engagement plan…" at bounding box center [382, 173] width 260 height 26
click at [252, 158] on input "b. Hold a focused expectations workshop and update the stakeholder engagement p…" at bounding box center [252, 155] width 0 height 5
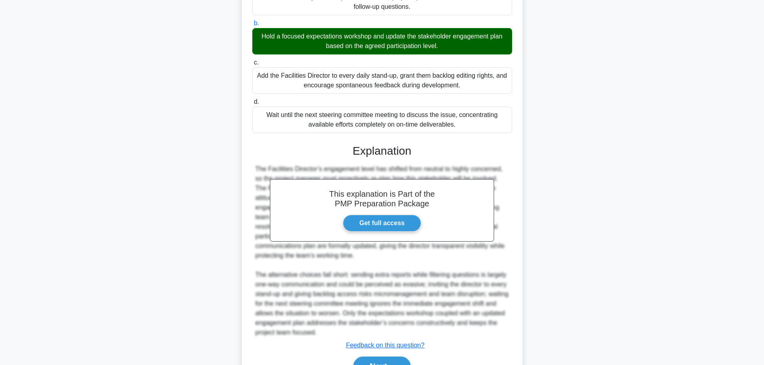
scroll to position [178, 0]
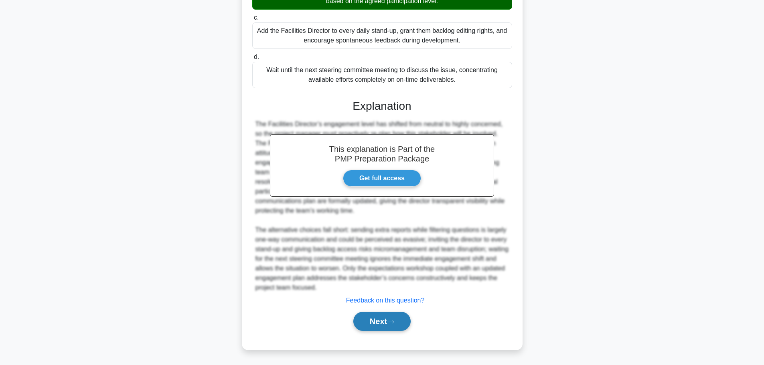
click at [385, 316] on button "Next" at bounding box center [381, 321] width 57 height 19
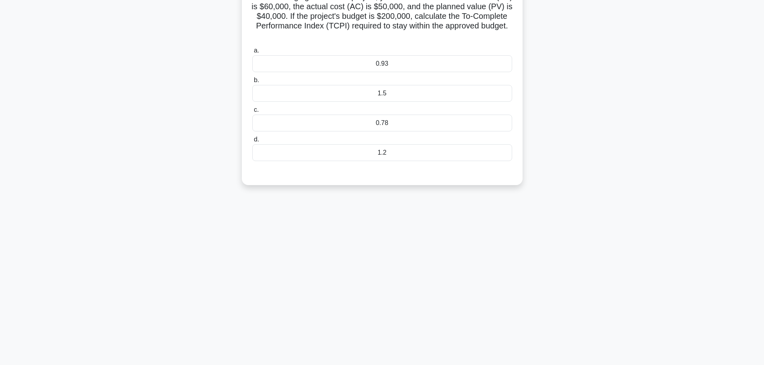
scroll to position [0, 0]
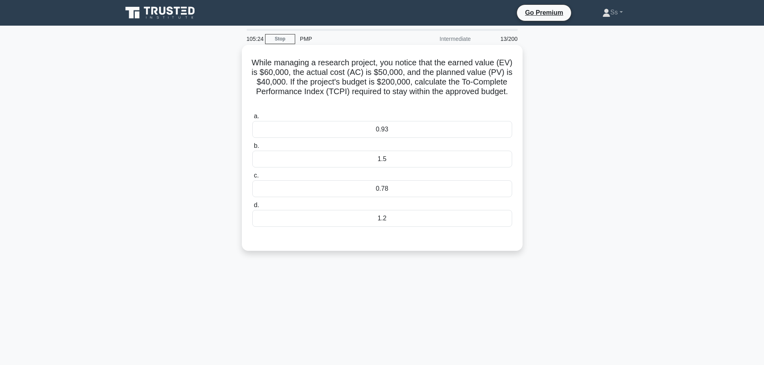
click at [472, 125] on div "0.93" at bounding box center [382, 129] width 260 height 17
click at [252, 119] on input "a. 0.93" at bounding box center [252, 116] width 0 height 5
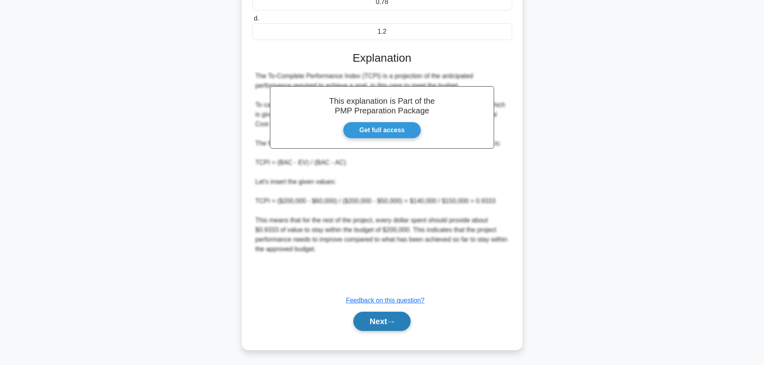
click at [388, 320] on button "Next" at bounding box center [381, 321] width 57 height 19
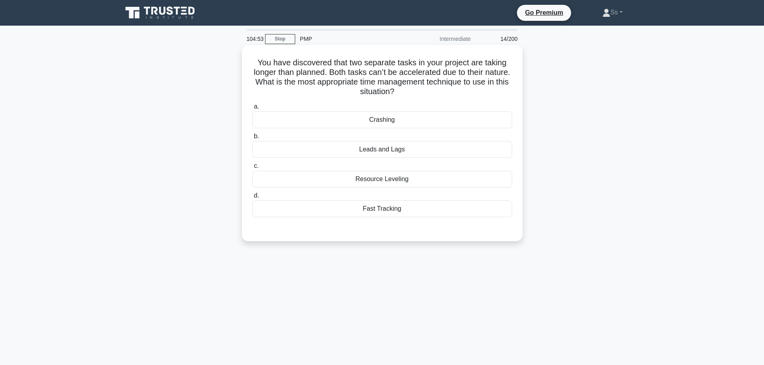
click at [390, 179] on div "Resource Leveling" at bounding box center [382, 179] width 260 height 17
click at [252, 169] on input "c. Resource Leveling" at bounding box center [252, 166] width 0 height 5
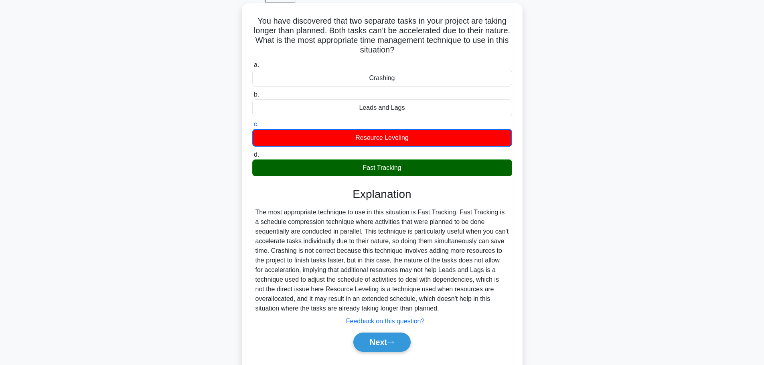
scroll to position [28, 0]
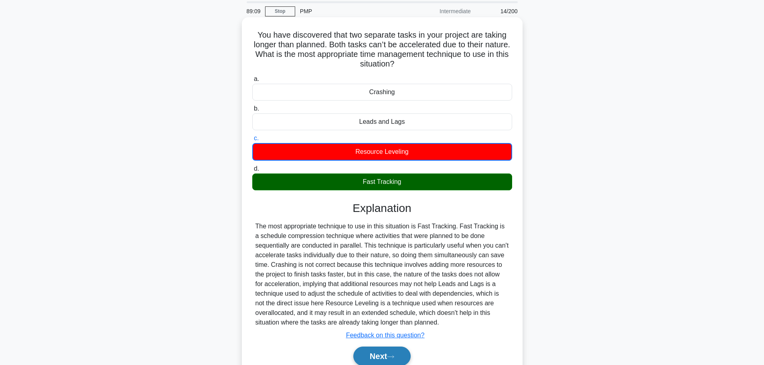
click at [385, 353] on button "Next" at bounding box center [381, 356] width 57 height 19
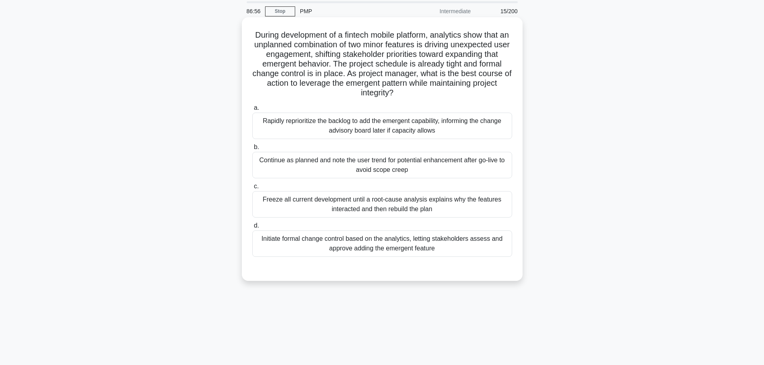
click at [379, 170] on div "Continue as planned and note the user trend for potential enhancement after go-…" at bounding box center [382, 165] width 260 height 26
click at [252, 150] on input "b. Continue as planned and note the user trend for potential enhancement after …" at bounding box center [252, 147] width 0 height 5
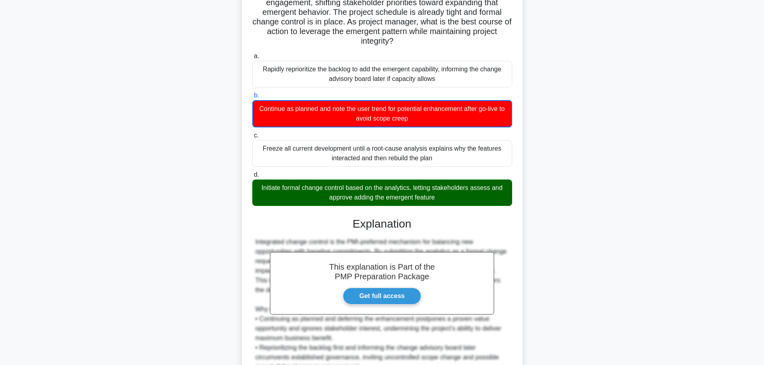
scroll to position [188, 0]
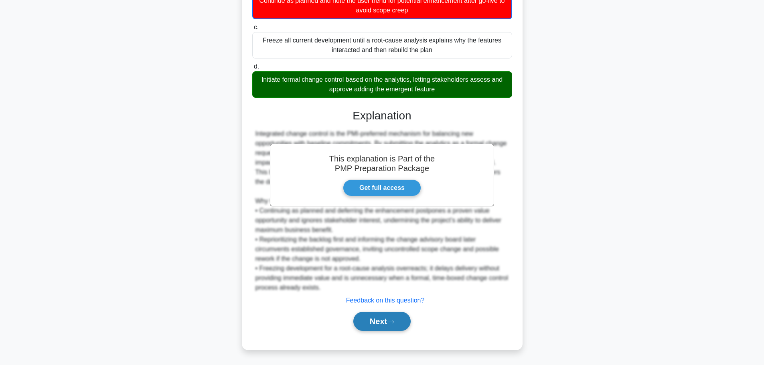
click at [393, 324] on icon at bounding box center [390, 322] width 7 height 4
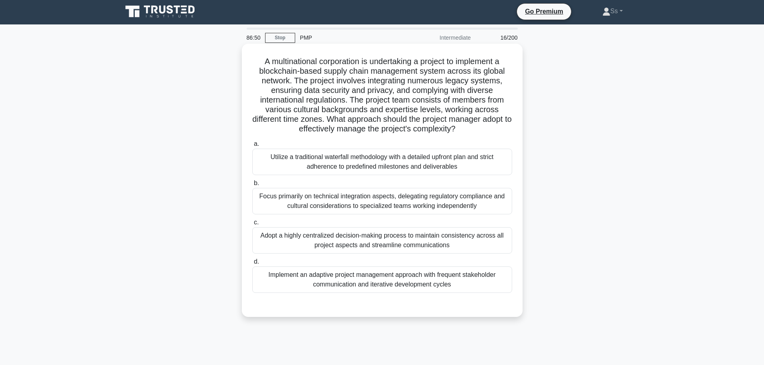
scroll to position [0, 0]
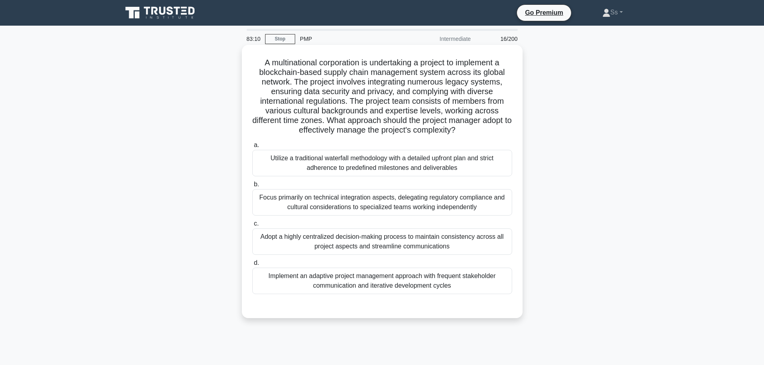
click at [379, 276] on div "Implement an adaptive project management approach with frequent stakeholder com…" at bounding box center [382, 281] width 260 height 26
click at [252, 266] on input "d. Implement an adaptive project management approach with frequent stakeholder …" at bounding box center [252, 263] width 0 height 5
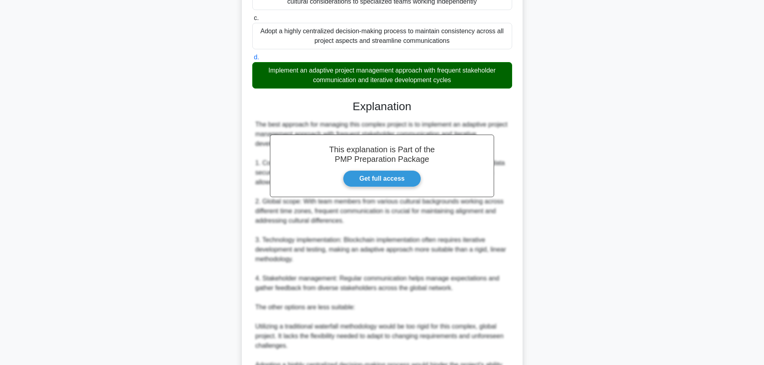
scroll to position [361, 0]
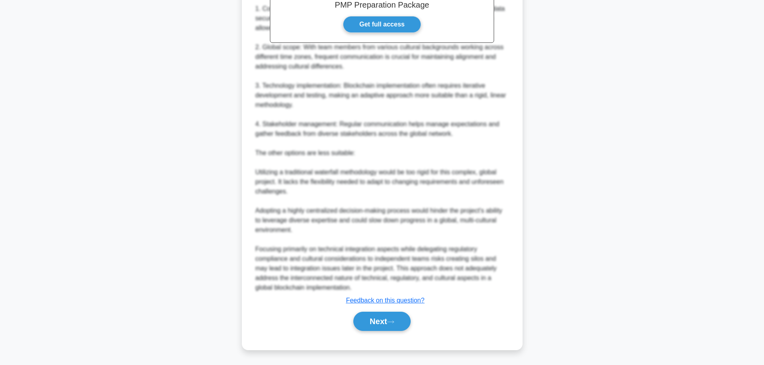
click at [384, 312] on div "Next" at bounding box center [382, 322] width 260 height 26
click at [382, 321] on button "Next" at bounding box center [381, 321] width 57 height 19
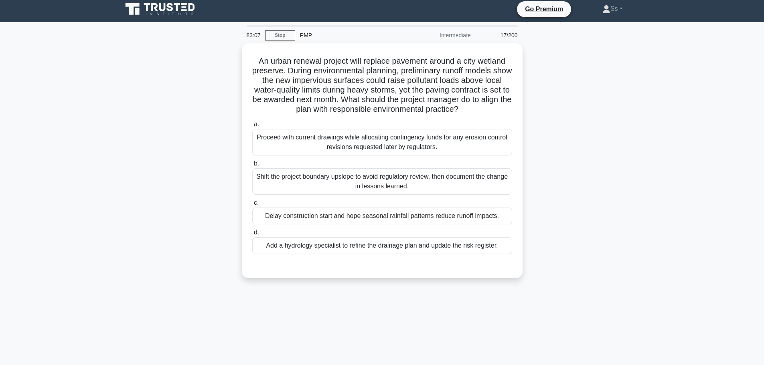
scroll to position [0, 0]
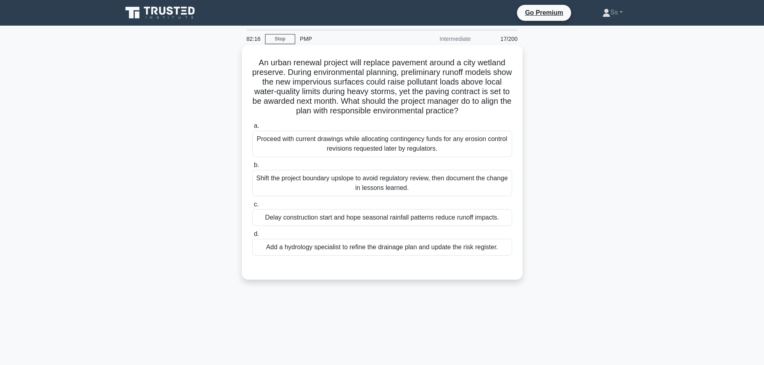
click at [422, 247] on div "Add a hydrology specialist to refine the drainage plan and update the risk regi…" at bounding box center [382, 247] width 260 height 17
click at [252, 237] on input "d. Add a hydrology specialist to refine the drainage plan and update the risk r…" at bounding box center [252, 234] width 0 height 5
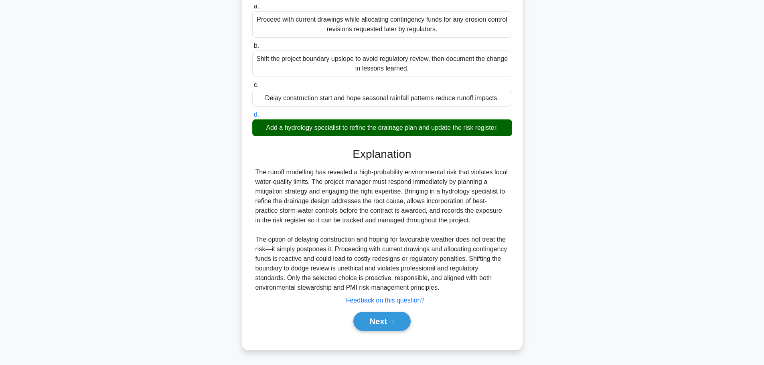
scroll to position [120, 0]
click at [396, 326] on button "Next" at bounding box center [381, 321] width 57 height 19
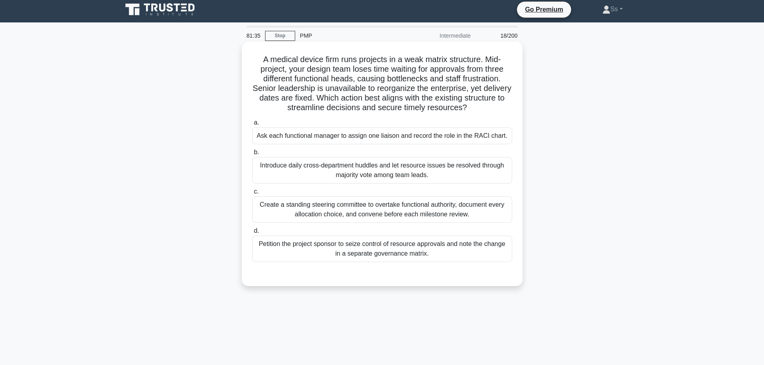
scroll to position [0, 0]
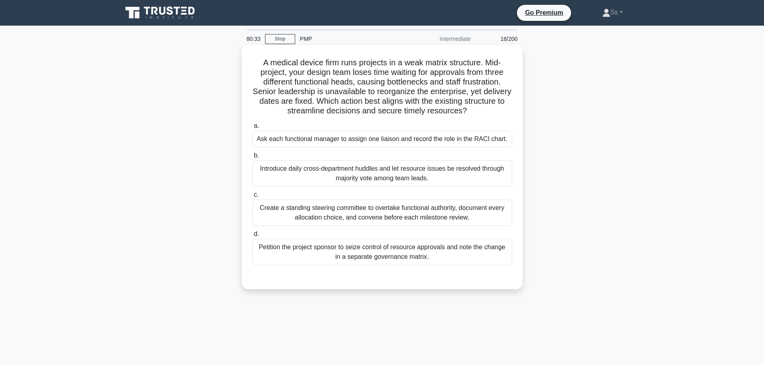
click at [387, 139] on div "Ask each functional manager to assign one liaison and record the role in the RA…" at bounding box center [382, 139] width 260 height 17
click at [252, 129] on input "a. Ask each functional manager to assign one liaison and record the role in the…" at bounding box center [252, 126] width 0 height 5
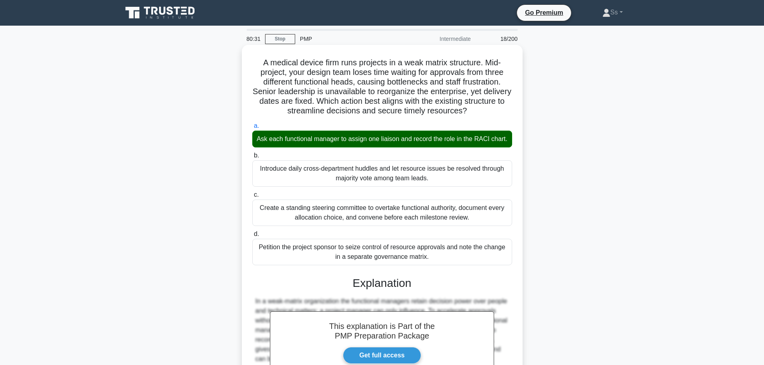
scroll to position [168, 0]
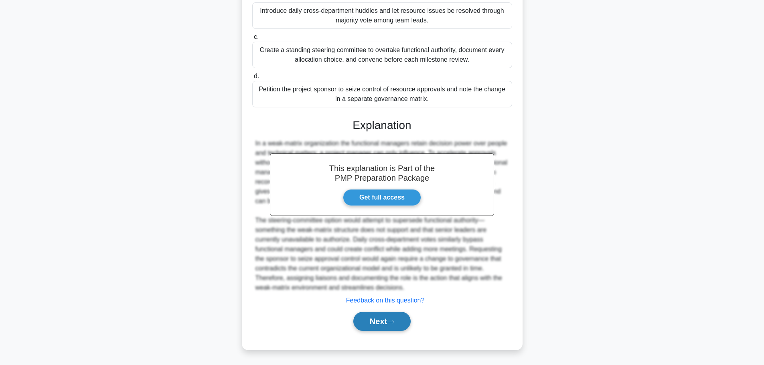
click at [386, 326] on button "Next" at bounding box center [381, 321] width 57 height 19
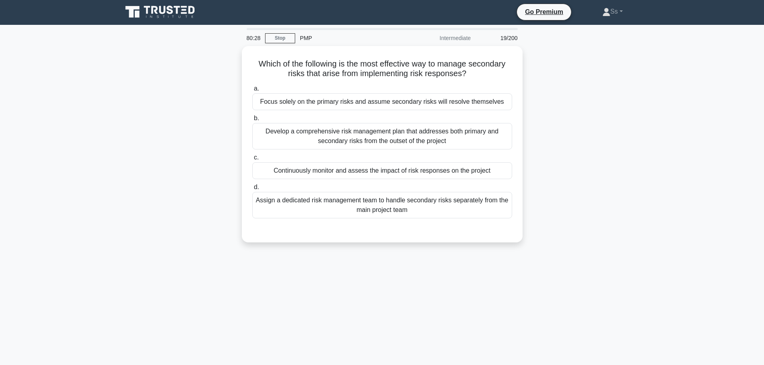
scroll to position [0, 0]
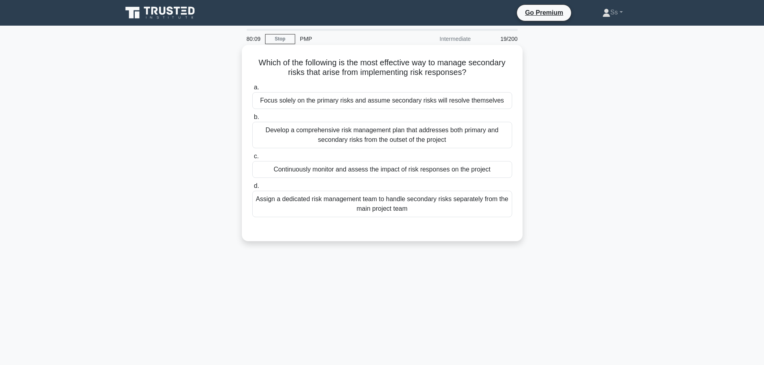
click at [484, 170] on div "Continuously monitor and assess the impact of risk responses on the project" at bounding box center [382, 169] width 260 height 17
click at [252, 159] on input "c. Continuously monitor and assess the impact of risk responses on the project" at bounding box center [252, 156] width 0 height 5
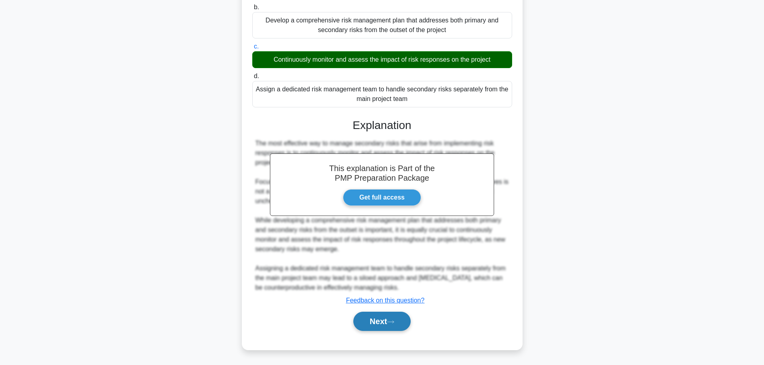
click at [394, 326] on button "Next" at bounding box center [381, 321] width 57 height 19
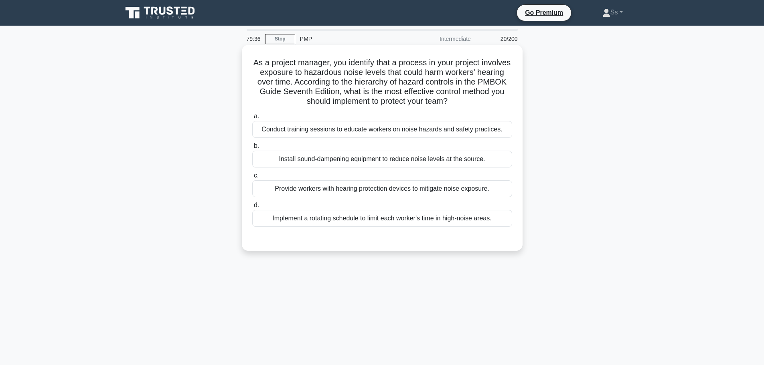
click at [474, 161] on div "Install sound-dampening equipment to reduce noise levels at the source." at bounding box center [382, 159] width 260 height 17
click at [252, 149] on input "b. Install sound-dampening equipment to reduce noise levels at the source." at bounding box center [252, 146] width 0 height 5
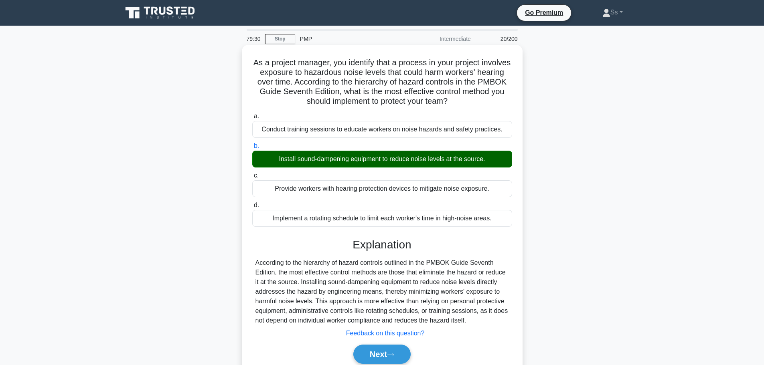
scroll to position [40, 0]
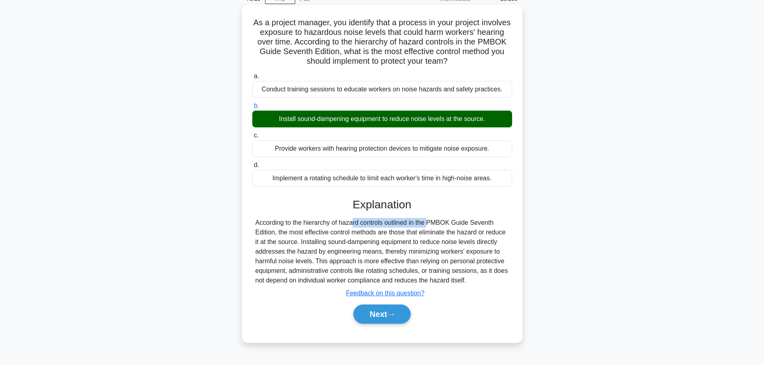
drag, startPoint x: 305, startPoint y: 223, endPoint x: 383, endPoint y: 223, distance: 78.2
click at [383, 223] on div "According to the hierarchy of hazard controls outlined in the PMBOK Guide Seven…" at bounding box center [381, 251] width 253 height 67
copy div "hierarchy of hazard controls"
click at [382, 314] on button "Next" at bounding box center [381, 314] width 57 height 19
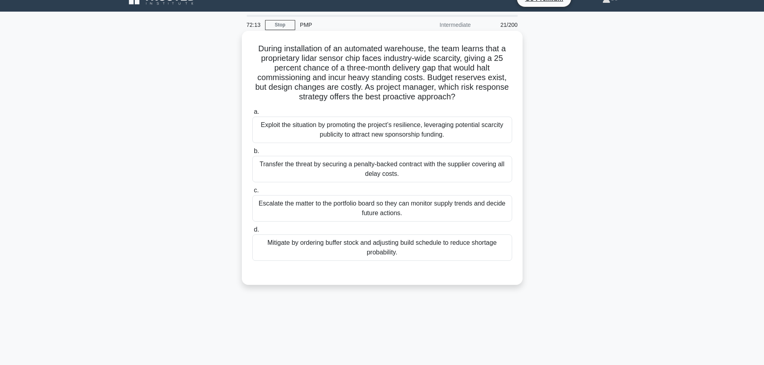
scroll to position [0, 0]
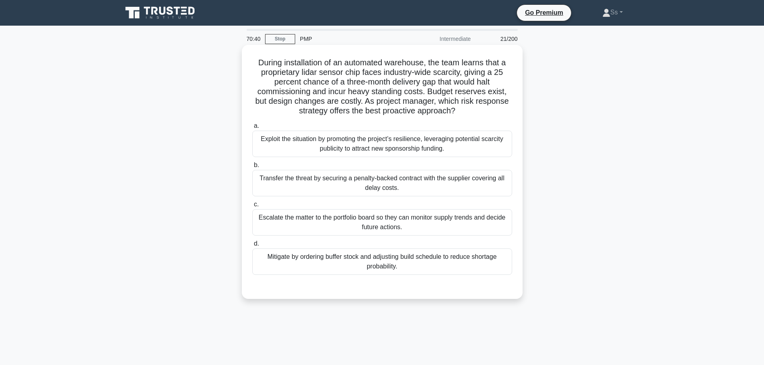
click at [422, 187] on div "Transfer the threat by securing a penalty-backed contract with the supplier cov…" at bounding box center [382, 183] width 260 height 26
click at [252, 168] on input "b. Transfer the threat by securing a penalty-backed contract with the supplier …" at bounding box center [252, 165] width 0 height 5
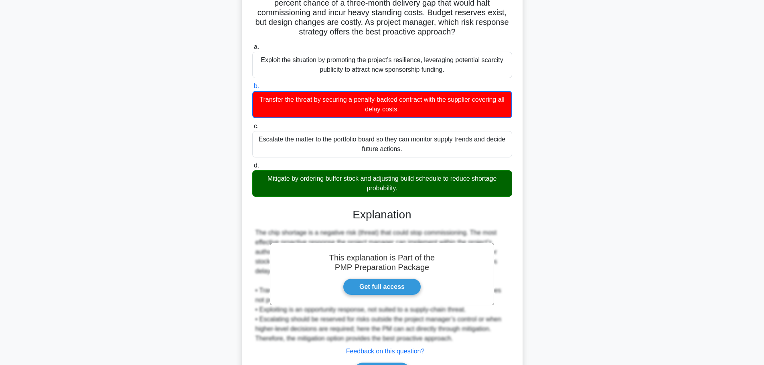
scroll to position [130, 0]
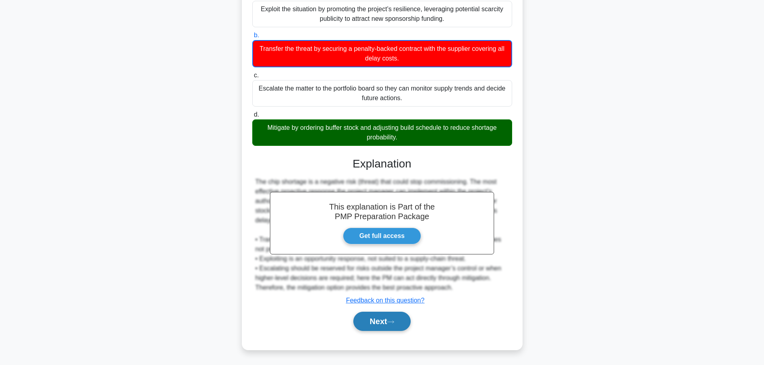
click at [369, 327] on button "Next" at bounding box center [381, 321] width 57 height 19
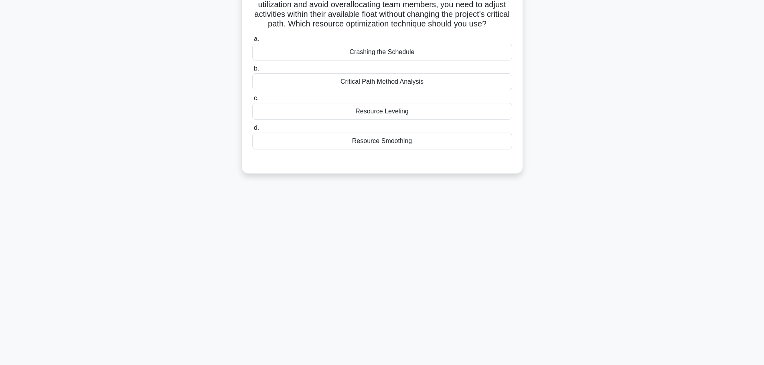
scroll to position [0, 0]
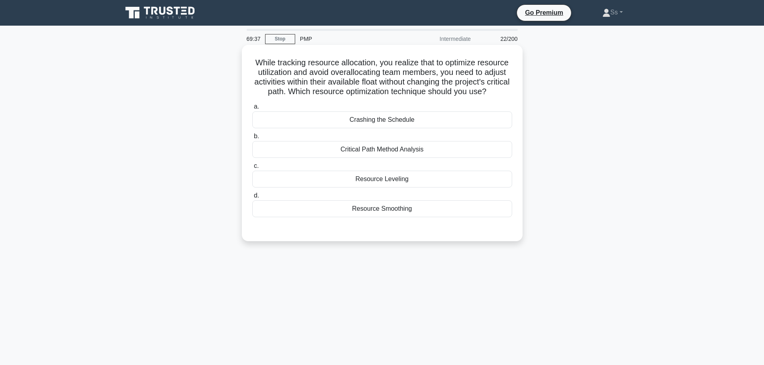
click at [398, 187] on div "Resource Leveling" at bounding box center [382, 179] width 260 height 17
click at [252, 169] on input "c. Resource Leveling" at bounding box center [252, 166] width 0 height 5
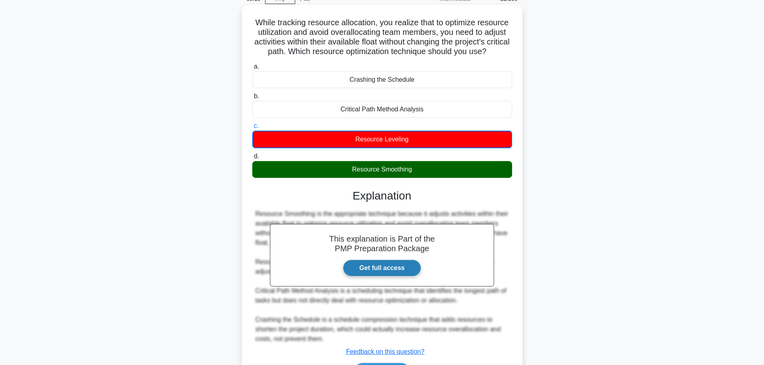
scroll to position [101, 0]
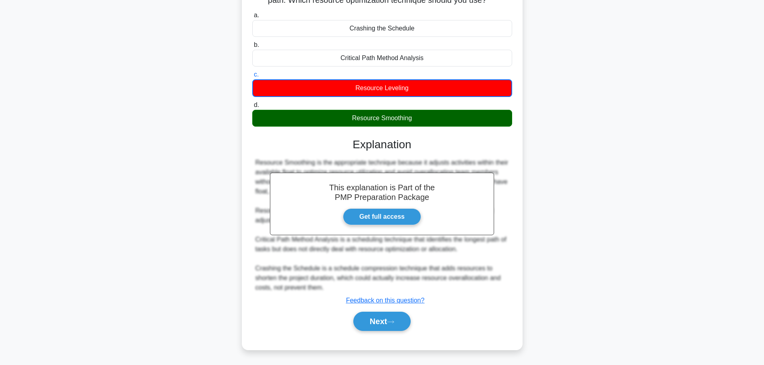
click at [397, 315] on button "Next" at bounding box center [381, 321] width 57 height 19
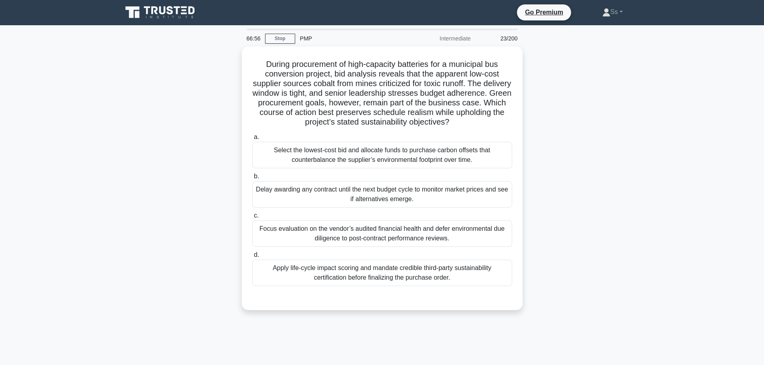
scroll to position [0, 0]
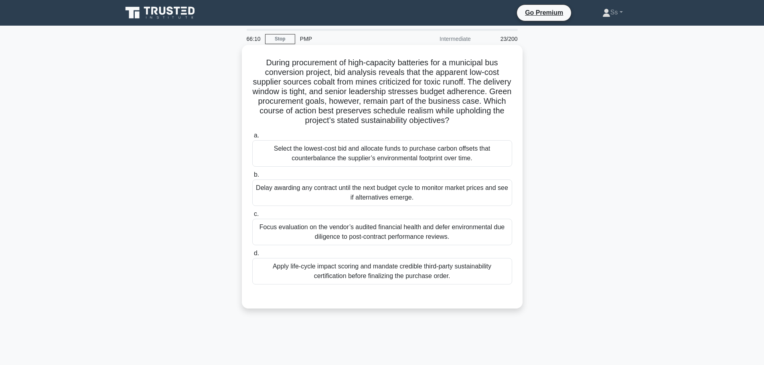
click at [401, 271] on div "Apply life-cycle impact scoring and mandate credible third-party sustainability…" at bounding box center [382, 271] width 260 height 26
click at [252, 256] on input "d. Apply life-cycle impact scoring and mandate credible third-party sustainabil…" at bounding box center [252, 253] width 0 height 5
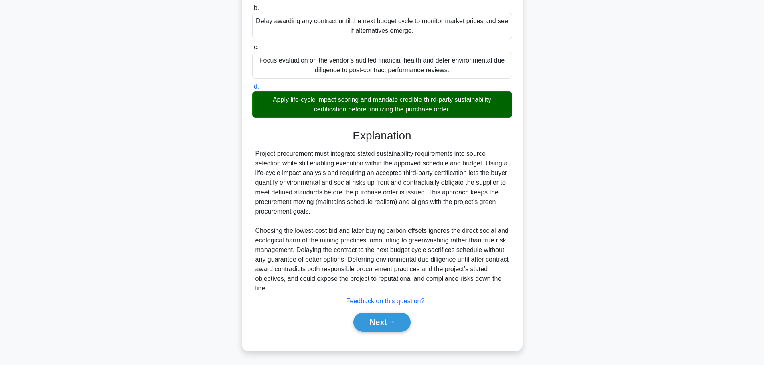
scroll to position [168, 0]
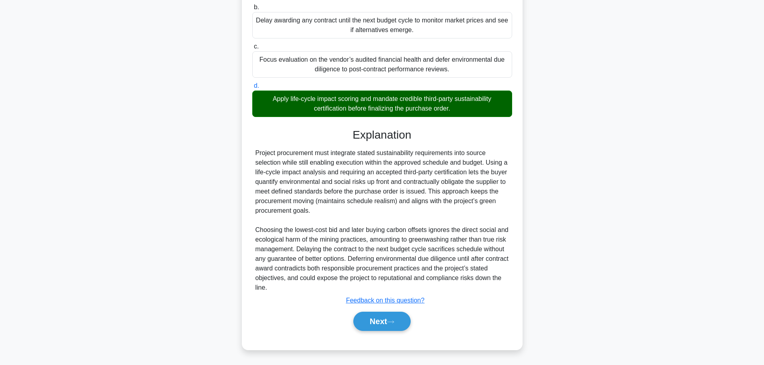
drag, startPoint x: 379, startPoint y: 319, endPoint x: 430, endPoint y: 312, distance: 51.4
click at [379, 319] on button "Next" at bounding box center [381, 321] width 57 height 19
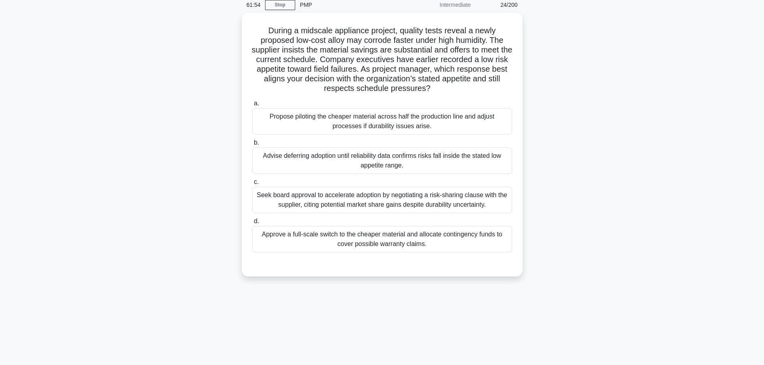
scroll to position [0, 0]
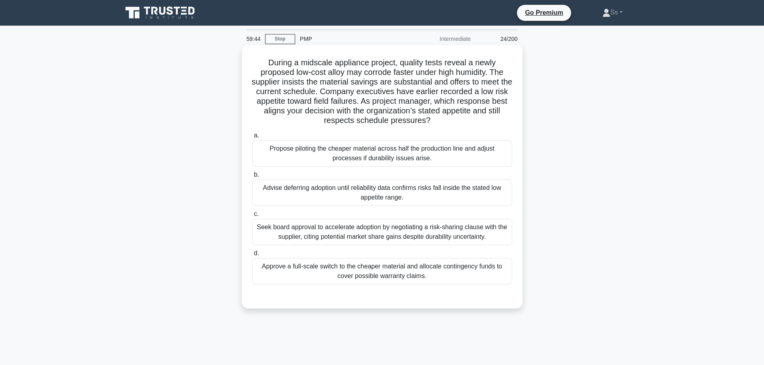
click at [443, 195] on div "Advise deferring adoption until reliability data confirms risks fall inside the…" at bounding box center [382, 193] width 260 height 26
click at [252, 178] on input "b. Advise deferring adoption until reliability data confirms risks fall inside …" at bounding box center [252, 174] width 0 height 5
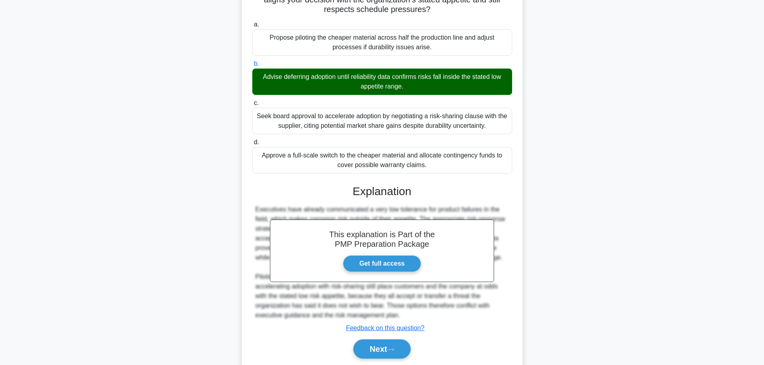
scroll to position [139, 0]
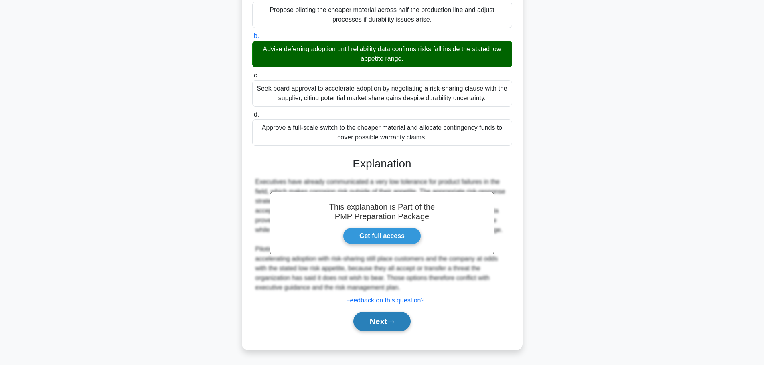
click at [389, 323] on button "Next" at bounding box center [381, 321] width 57 height 19
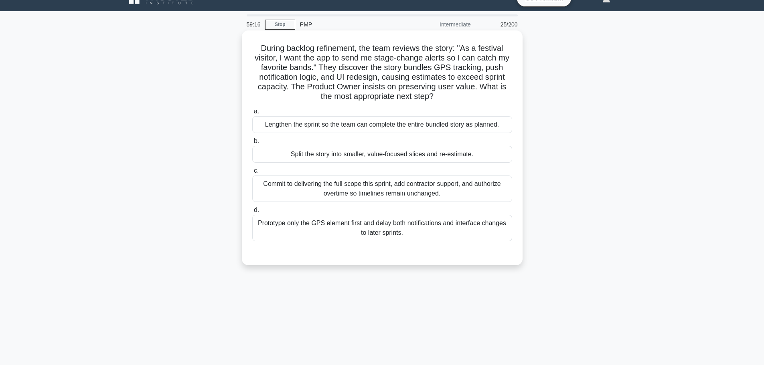
scroll to position [0, 0]
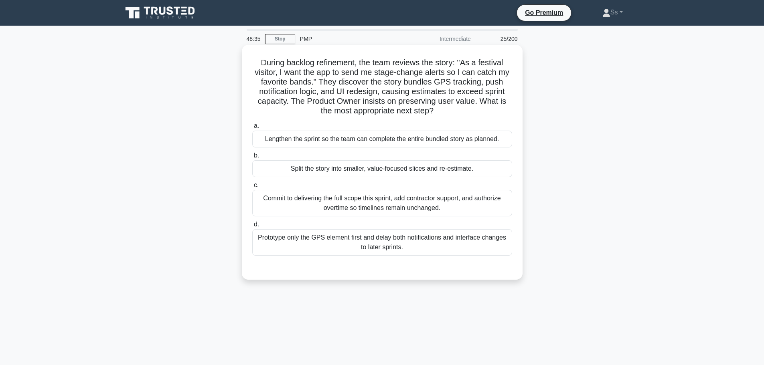
click at [375, 170] on div "Split the story into smaller, value-focused slices and re-estimate." at bounding box center [382, 168] width 260 height 17
click at [252, 158] on input "b. Split the story into smaller, value-focused slices and re-estimate." at bounding box center [252, 155] width 0 height 5
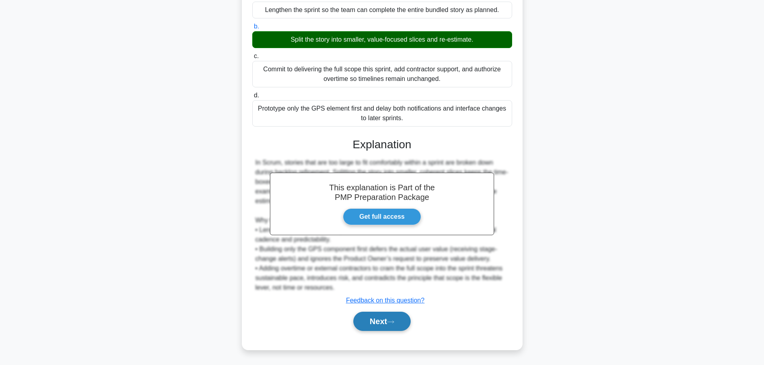
drag, startPoint x: 374, startPoint y: 328, endPoint x: 367, endPoint y: 326, distance: 6.7
click at [374, 328] on button "Next" at bounding box center [381, 321] width 57 height 19
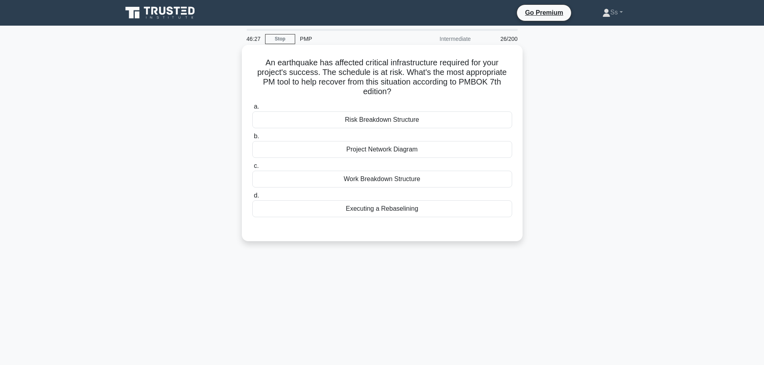
click at [405, 179] on div "Work Breakdown Structure" at bounding box center [382, 179] width 260 height 17
click at [252, 169] on input "c. Work Breakdown Structure" at bounding box center [252, 166] width 0 height 5
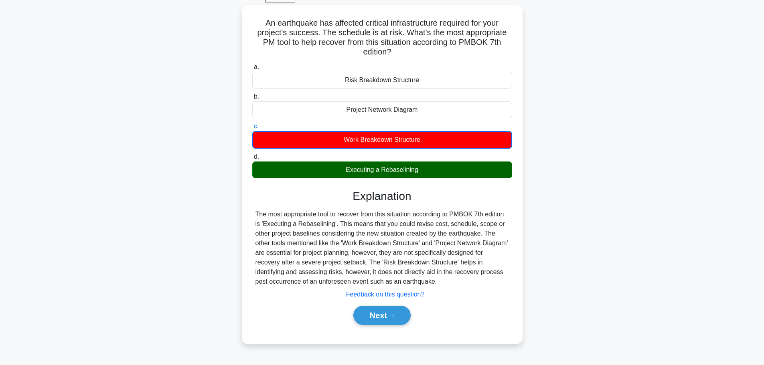
scroll to position [28, 0]
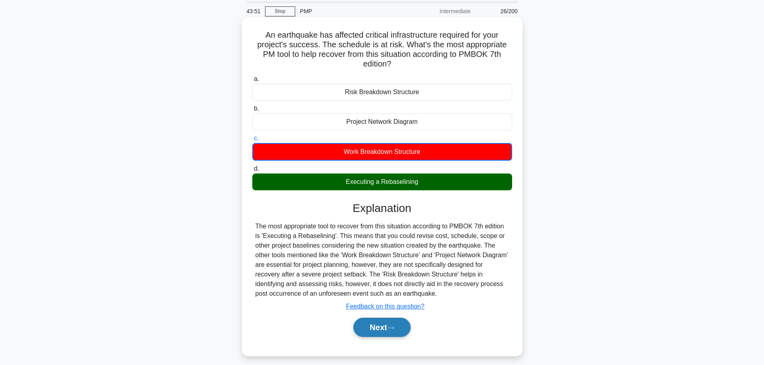
click at [374, 319] on button "Next" at bounding box center [381, 327] width 57 height 19
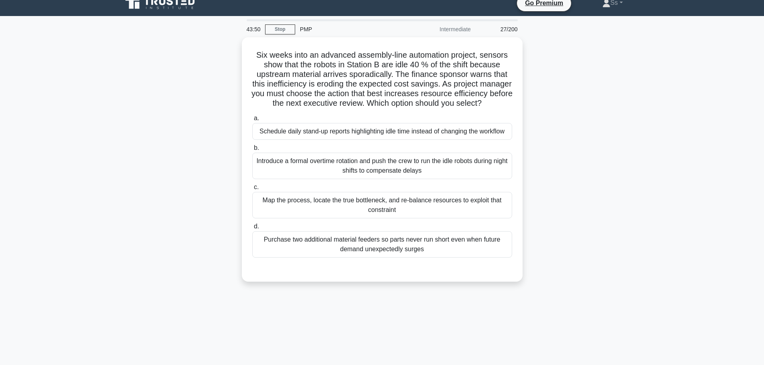
scroll to position [0, 0]
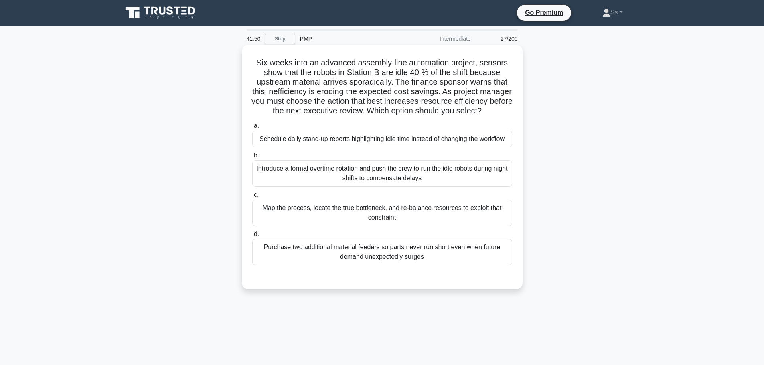
click at [409, 221] on div "Map the process, locate the true bottleneck, and re-balance resources to exploi…" at bounding box center [382, 213] width 260 height 26
click at [252, 198] on input "c. Map the process, locate the true bottleneck, and re-balance resources to exp…" at bounding box center [252, 195] width 0 height 5
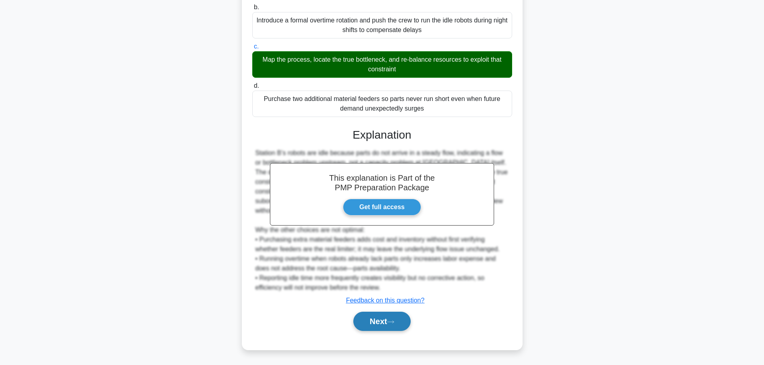
click at [385, 316] on button "Next" at bounding box center [381, 321] width 57 height 19
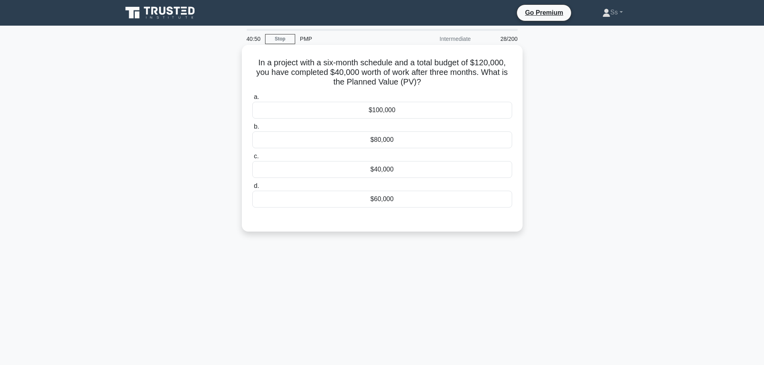
click at [469, 192] on div "$60,000" at bounding box center [382, 199] width 260 height 17
click at [252, 189] on input "d. $60,000" at bounding box center [252, 186] width 0 height 5
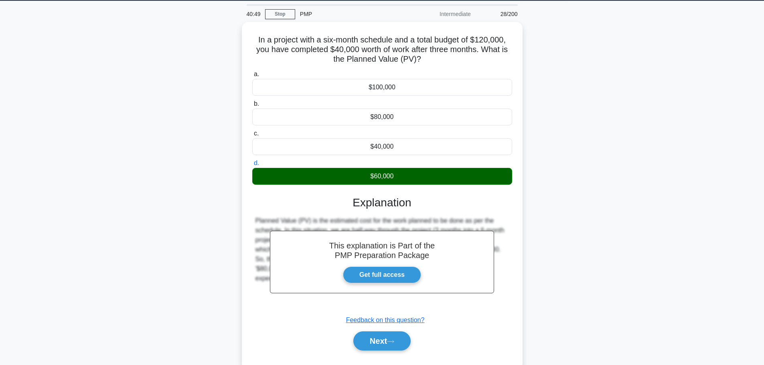
scroll to position [68, 0]
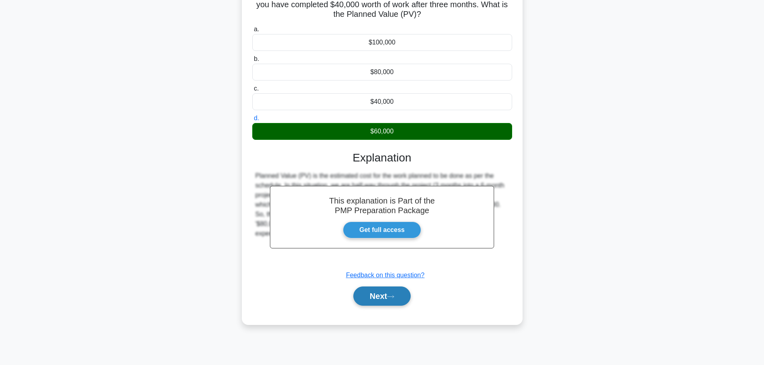
click at [386, 304] on button "Next" at bounding box center [381, 296] width 57 height 19
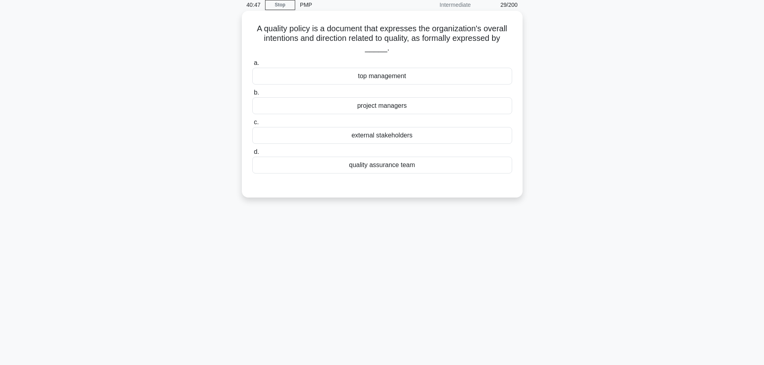
scroll to position [0, 0]
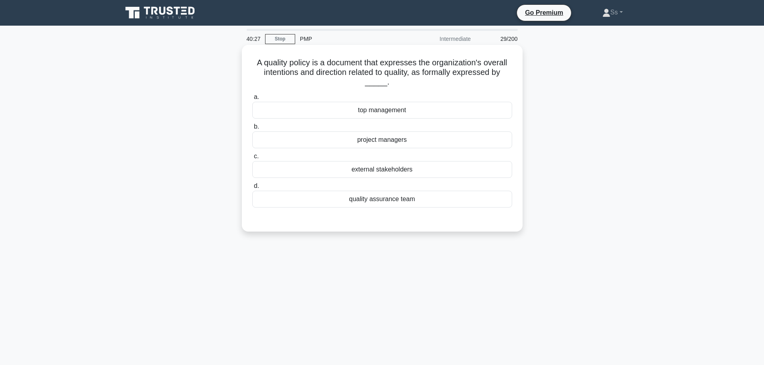
click at [432, 205] on div "quality assurance team" at bounding box center [382, 199] width 260 height 17
click at [252, 189] on input "d. quality assurance team" at bounding box center [252, 186] width 0 height 5
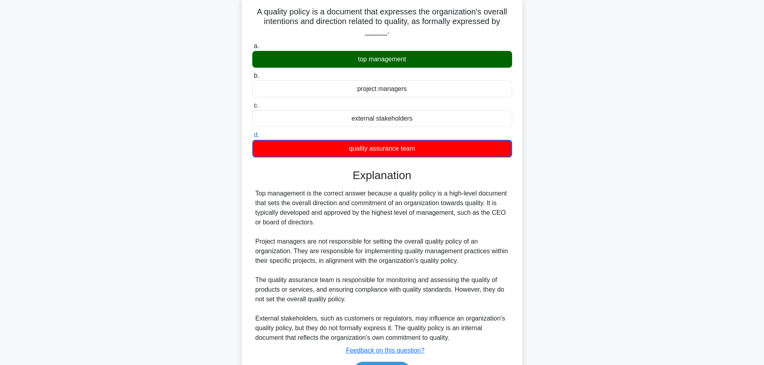
scroll to position [101, 0]
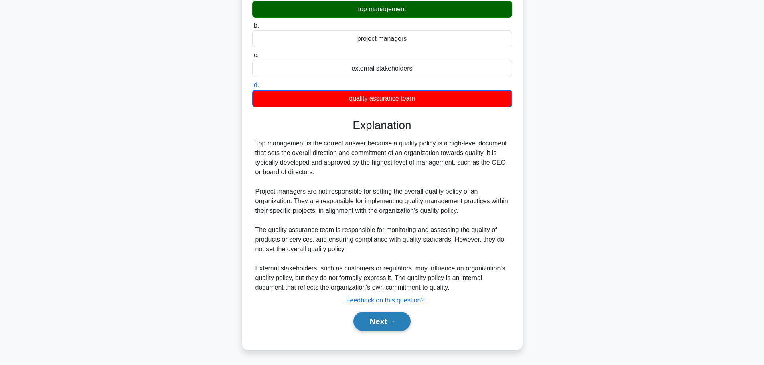
click at [377, 326] on button "Next" at bounding box center [381, 321] width 57 height 19
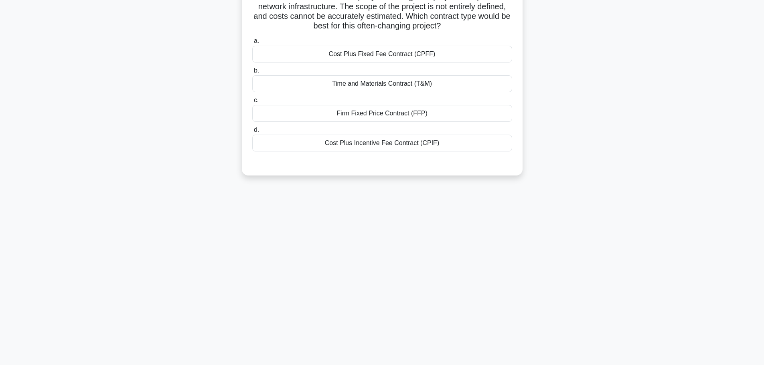
scroll to position [0, 0]
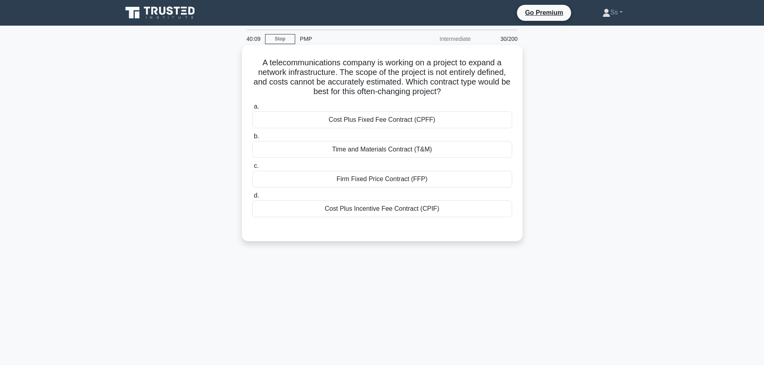
click at [456, 154] on div "Time and Materials Contract (T&M)" at bounding box center [382, 149] width 260 height 17
click at [252, 139] on input "b. Time and Materials Contract (T&M)" at bounding box center [252, 136] width 0 height 5
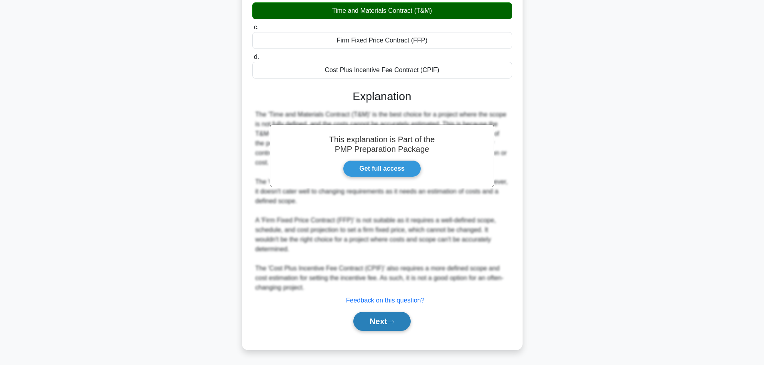
click at [376, 330] on button "Next" at bounding box center [381, 321] width 57 height 19
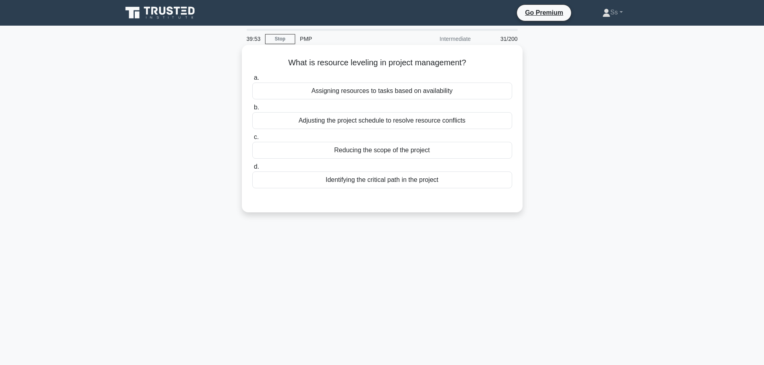
click at [415, 93] on div "Assigning resources to tasks based on availability" at bounding box center [382, 91] width 260 height 17
click at [252, 81] on input "a. Assigning resources to tasks based on availability" at bounding box center [252, 77] width 0 height 5
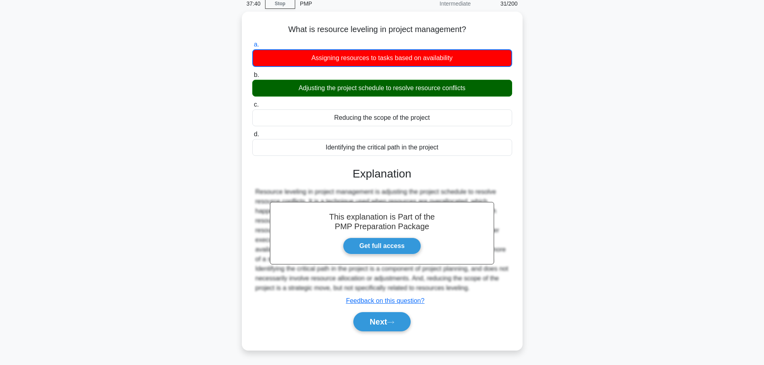
scroll to position [68, 0]
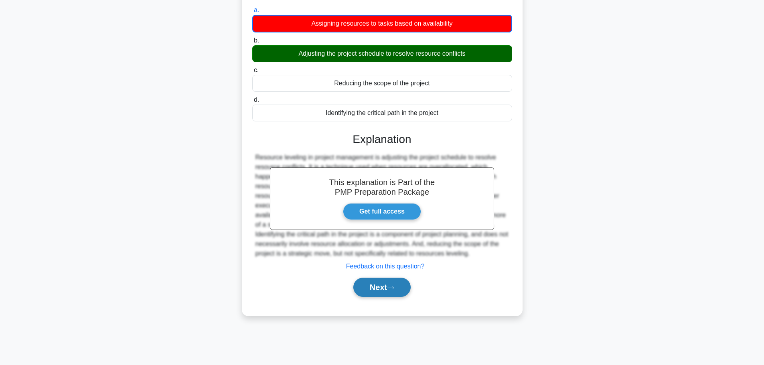
click at [382, 283] on button "Next" at bounding box center [381, 287] width 57 height 19
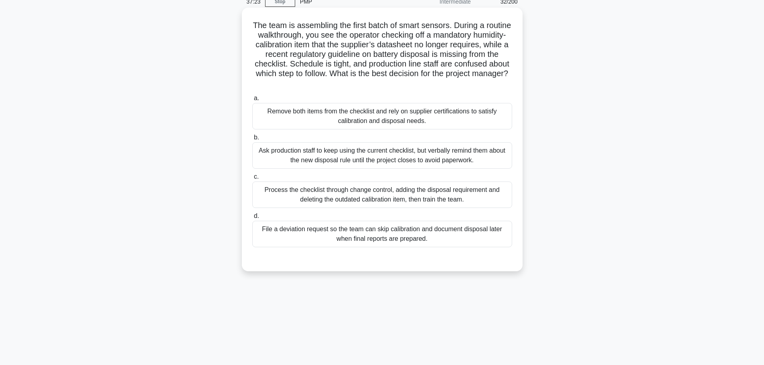
scroll to position [0, 0]
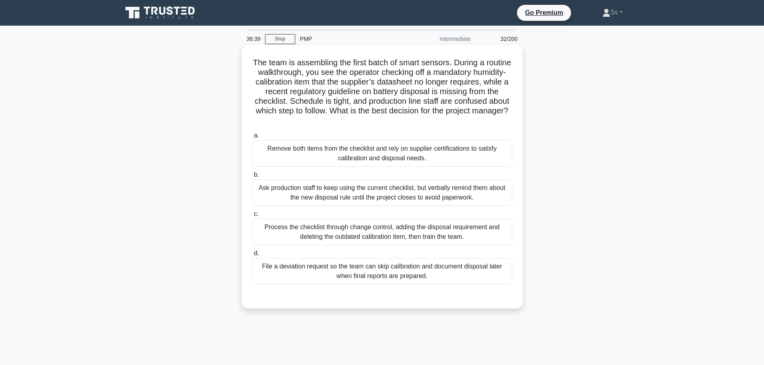
click at [402, 245] on div "Process the checklist through change control, adding the disposal requirement a…" at bounding box center [382, 232] width 260 height 26
click at [252, 217] on input "c. Process the checklist through change control, adding the disposal requiremen…" at bounding box center [252, 214] width 0 height 5
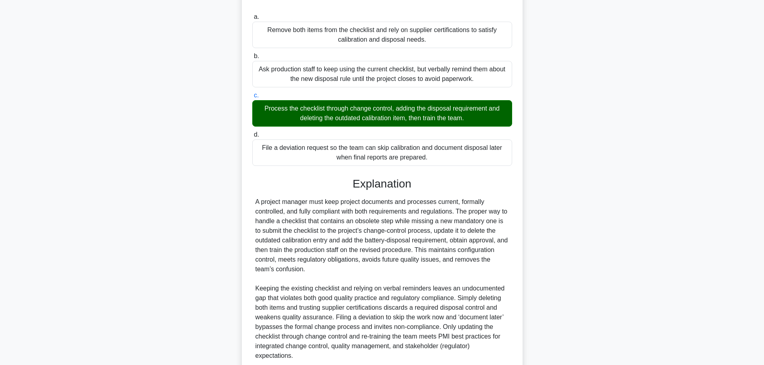
scroll to position [187, 0]
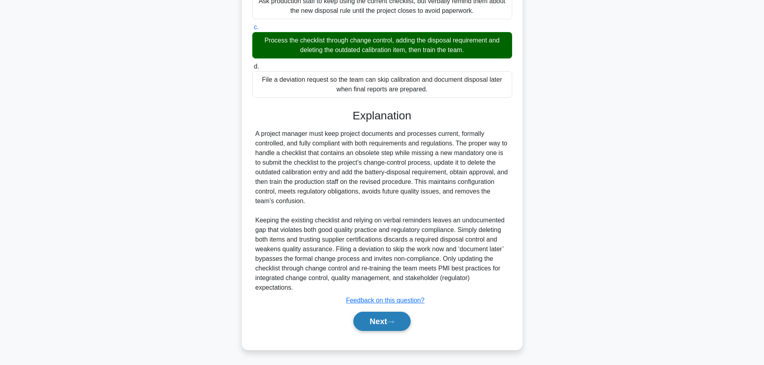
click at [387, 326] on button "Next" at bounding box center [381, 321] width 57 height 19
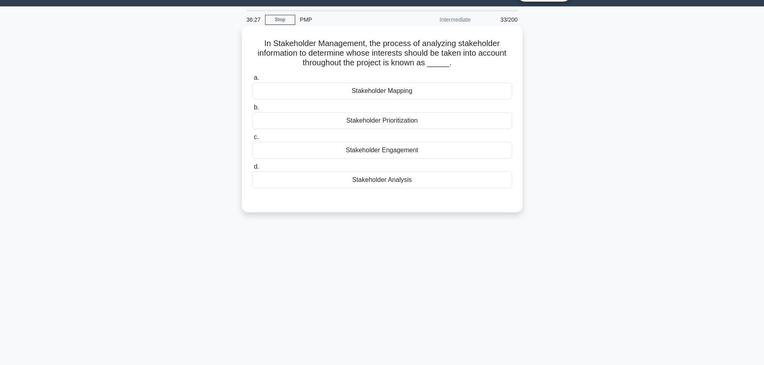
scroll to position [0, 0]
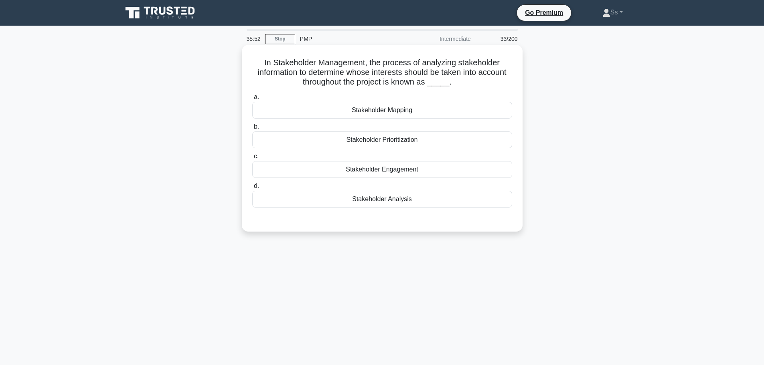
click at [423, 204] on div "Stakeholder Analysis" at bounding box center [382, 199] width 260 height 17
click at [252, 189] on input "d. Stakeholder Analysis" at bounding box center [252, 186] width 0 height 5
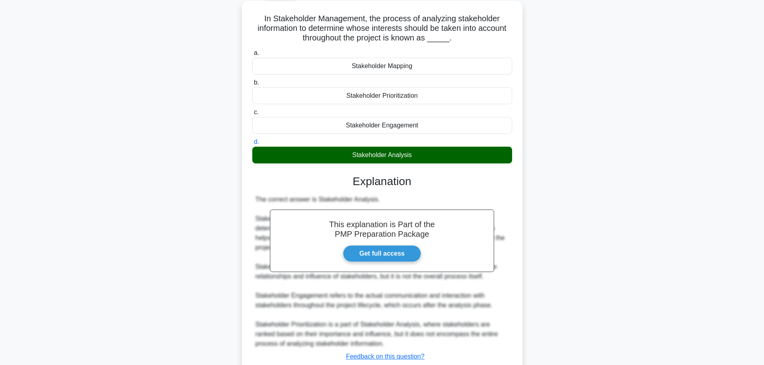
scroll to position [101, 0]
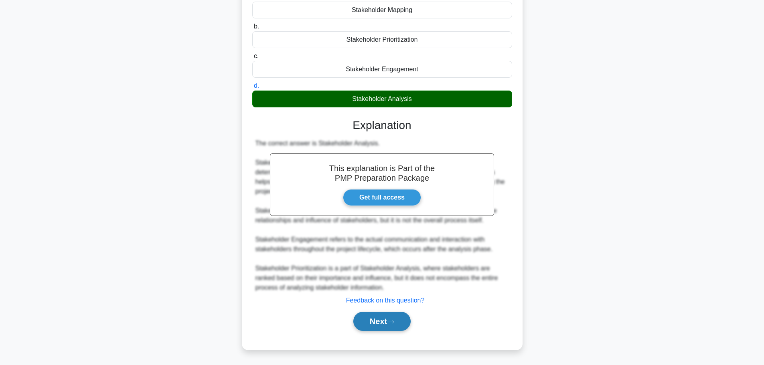
click at [408, 320] on button "Next" at bounding box center [381, 321] width 57 height 19
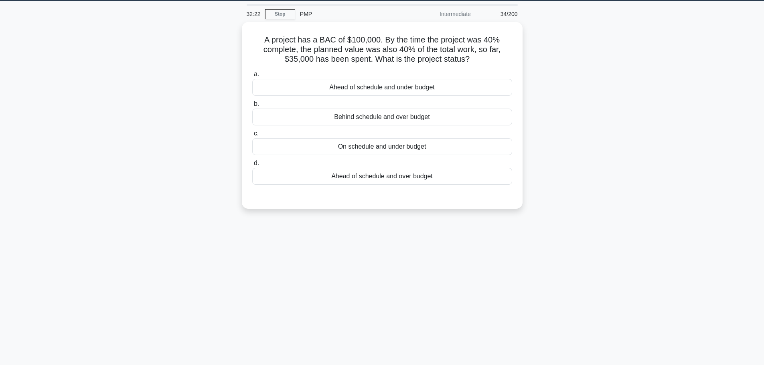
scroll to position [0, 0]
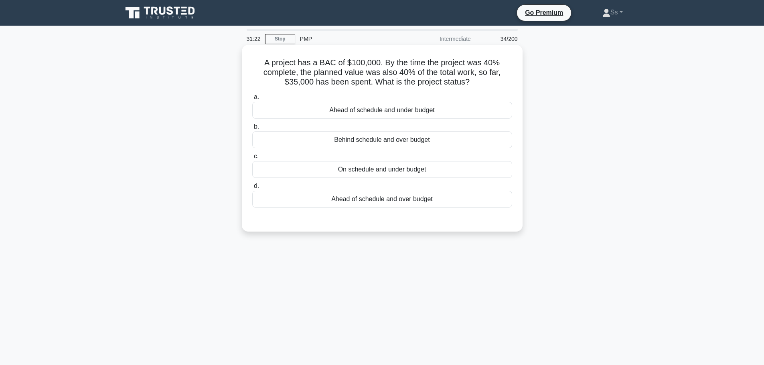
click at [421, 169] on div "On schedule and under budget" at bounding box center [382, 169] width 260 height 17
click at [252, 159] on input "c. On schedule and under budget" at bounding box center [252, 156] width 0 height 5
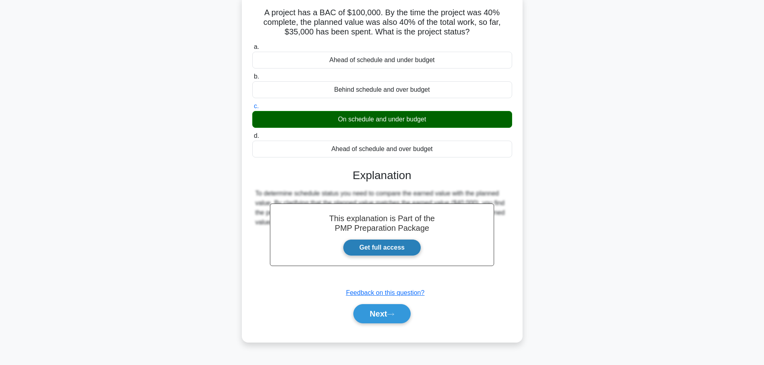
scroll to position [68, 0]
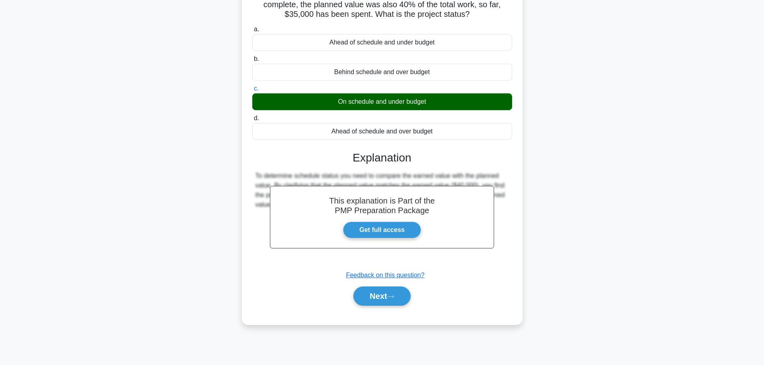
drag, startPoint x: 377, startPoint y: 296, endPoint x: 418, endPoint y: 287, distance: 42.4
click at [379, 296] on button "Next" at bounding box center [381, 296] width 57 height 19
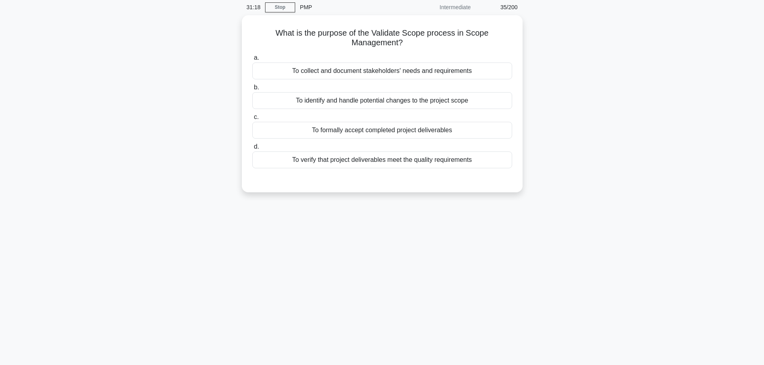
scroll to position [0, 0]
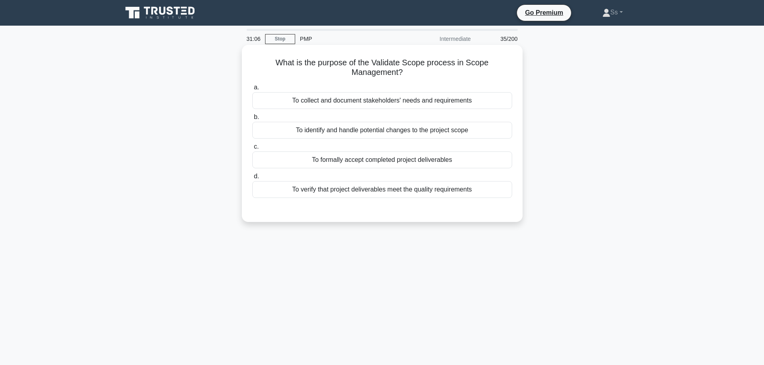
click at [399, 194] on div "To verify that project deliverables meet the quality requirements" at bounding box center [382, 189] width 260 height 17
click at [252, 179] on input "d. To verify that project deliverables meet the quality requirements" at bounding box center [252, 176] width 0 height 5
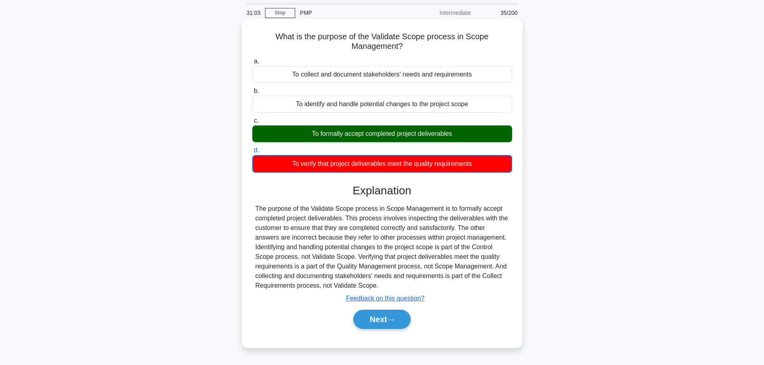
scroll to position [40, 0]
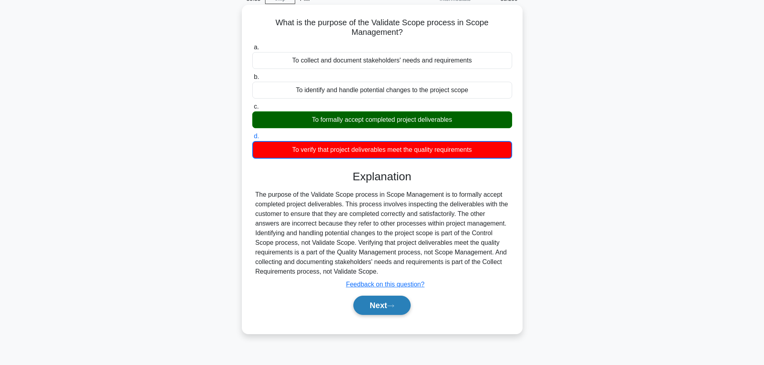
click at [381, 310] on button "Next" at bounding box center [381, 305] width 57 height 19
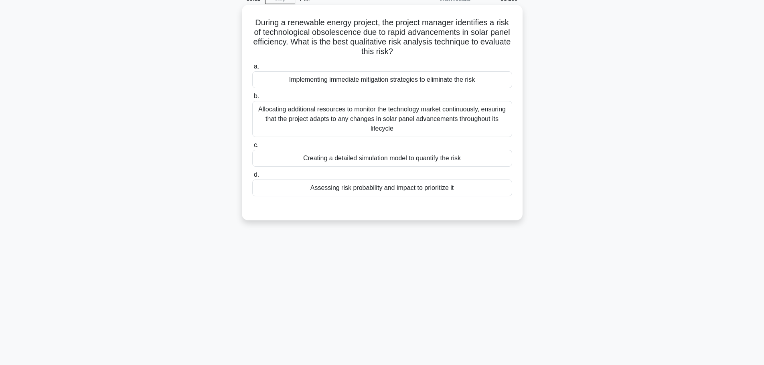
scroll to position [0, 0]
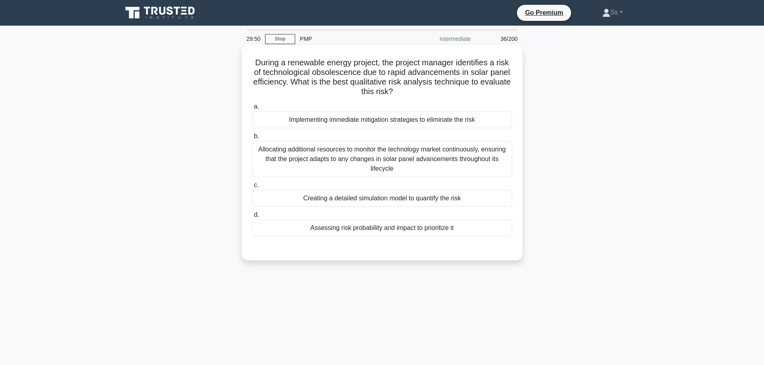
click at [409, 232] on div "Assessing risk probability and impact to prioritize it" at bounding box center [382, 228] width 260 height 17
click at [252, 218] on input "d. Assessing risk probability and impact to prioritize it" at bounding box center [252, 215] width 0 height 5
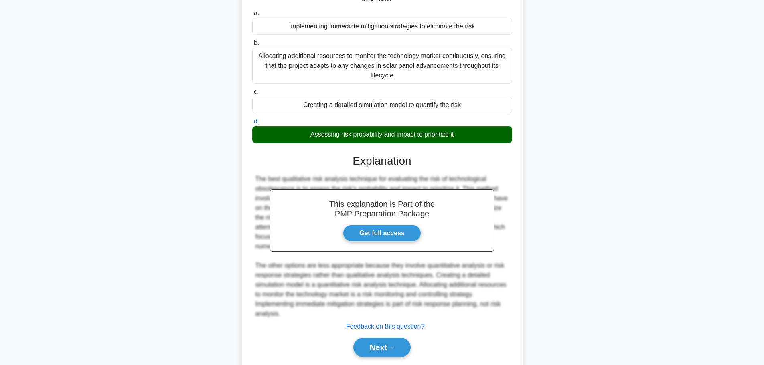
scroll to position [120, 0]
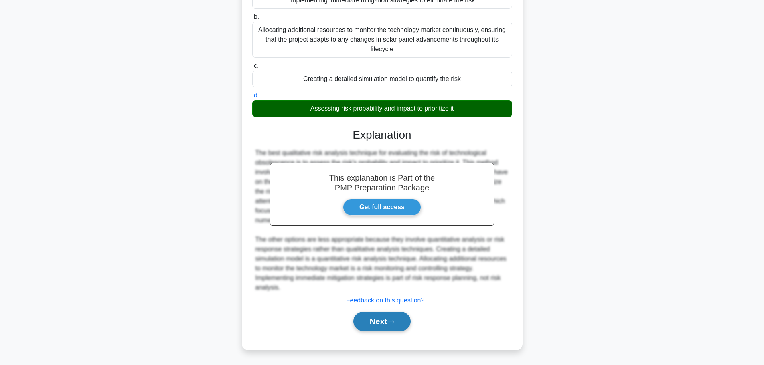
drag, startPoint x: 373, startPoint y: 322, endPoint x: 384, endPoint y: 320, distance: 10.9
click at [374, 322] on button "Next" at bounding box center [381, 321] width 57 height 19
